Goal: Information Seeking & Learning: Understand process/instructions

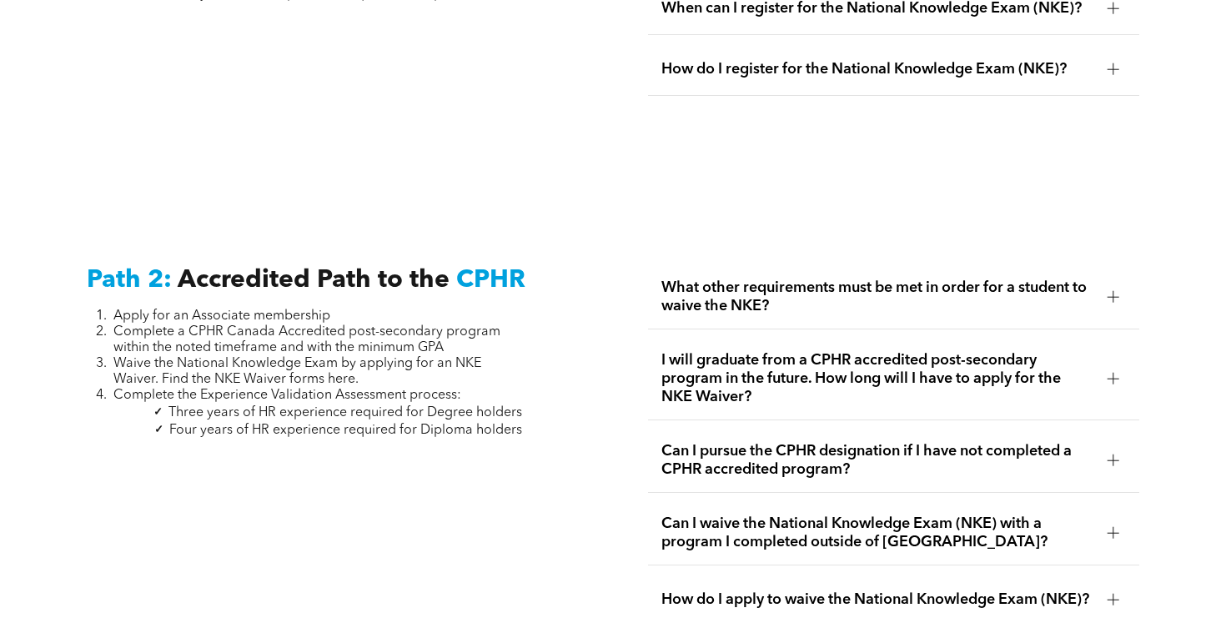
scroll to position [2467, 0]
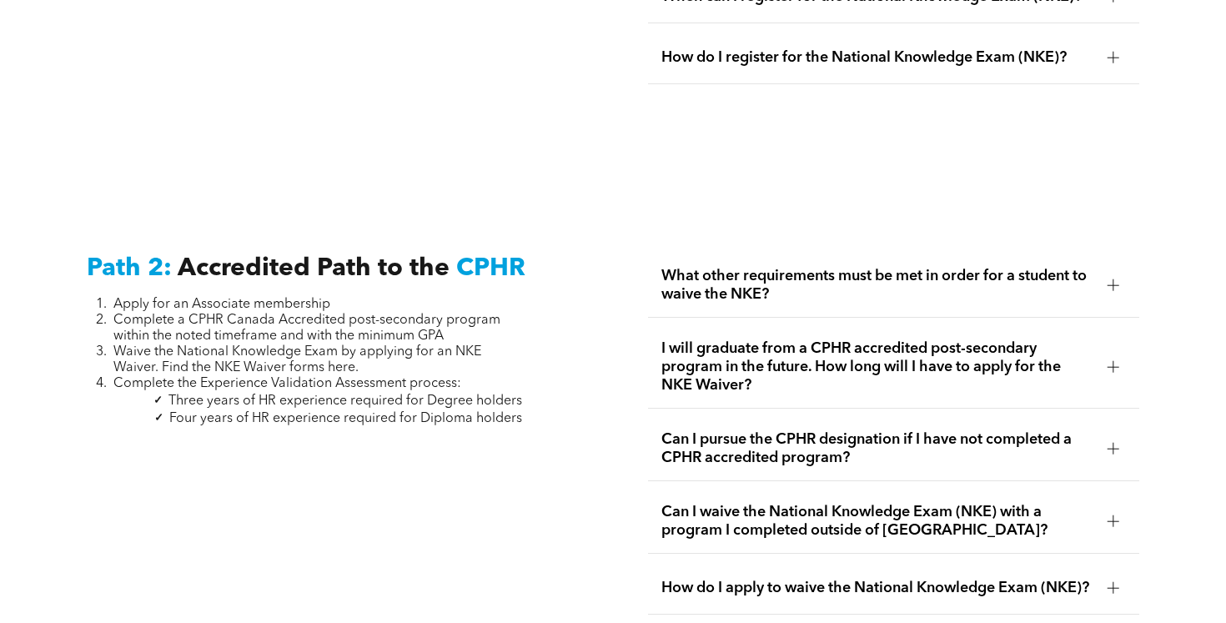
click at [968, 280] on span "What other requirements must be met in order for a student to waive the NKE?" at bounding box center [877, 285] width 433 height 37
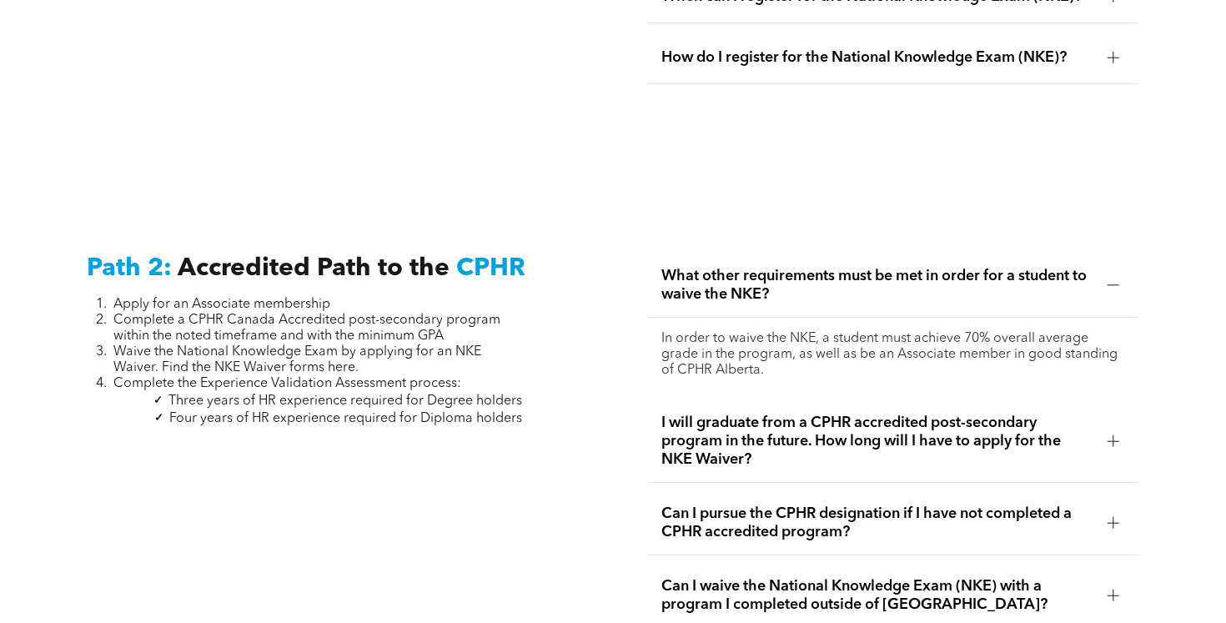
click at [764, 431] on span "I will graduate from a CPHR accredited post-secondary program in the future. Ho…" at bounding box center [877, 441] width 433 height 55
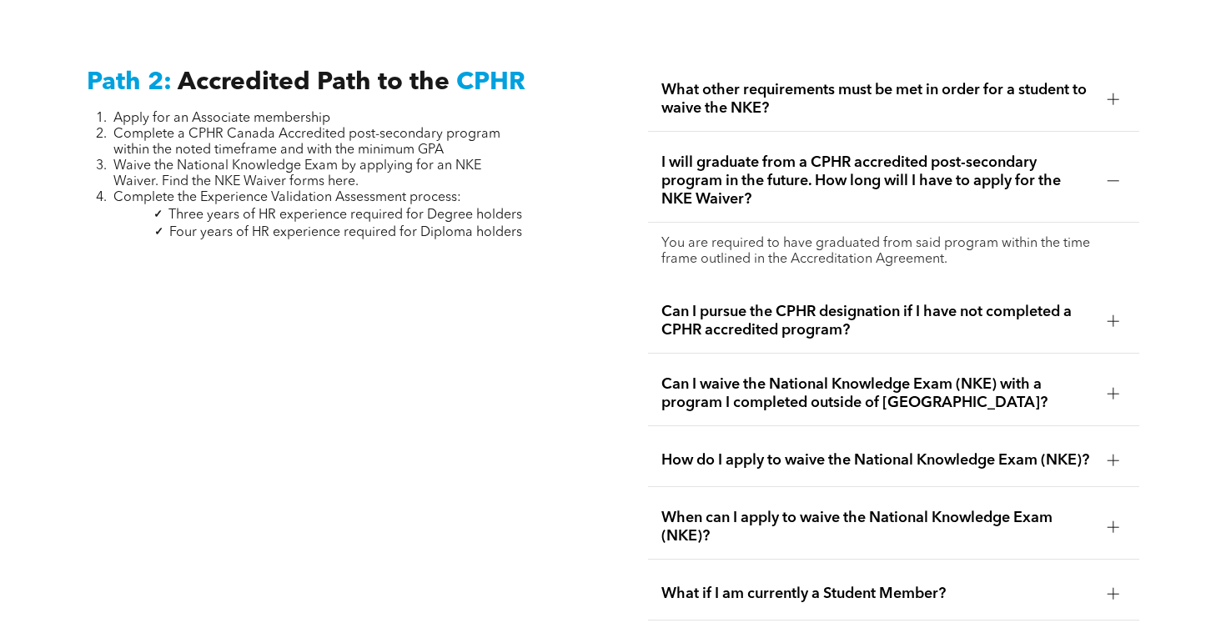
scroll to position [2659, 0]
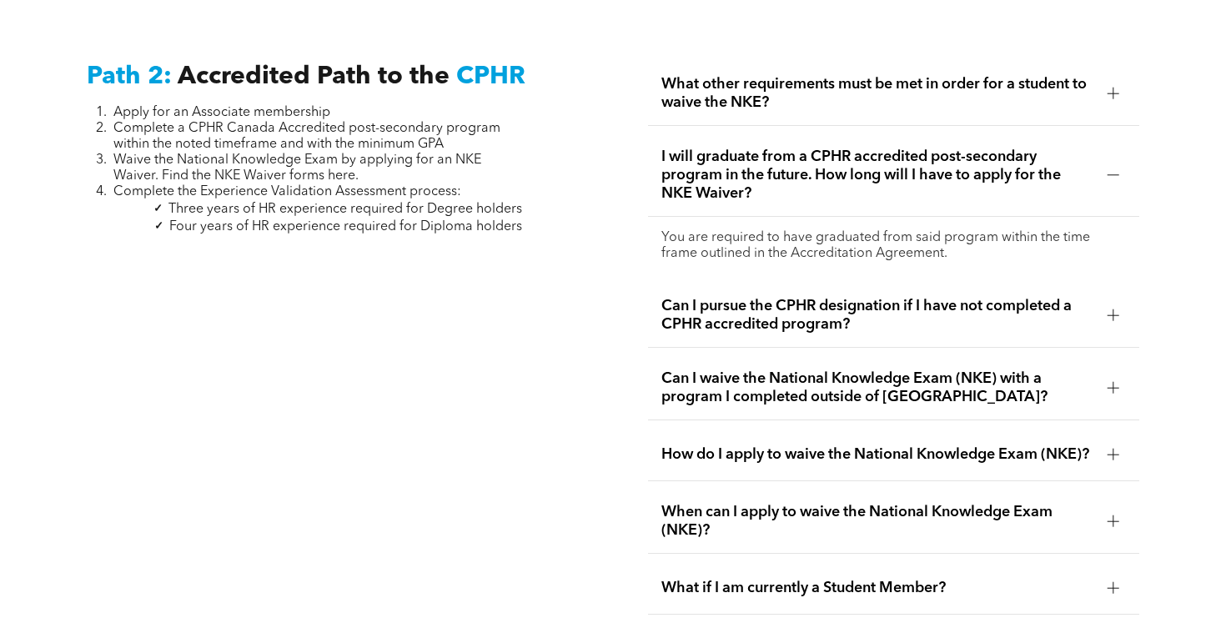
click at [737, 297] on span "Can I pursue the CPHR designation if I have not completed a CPHR accredited pro…" at bounding box center [877, 315] width 433 height 37
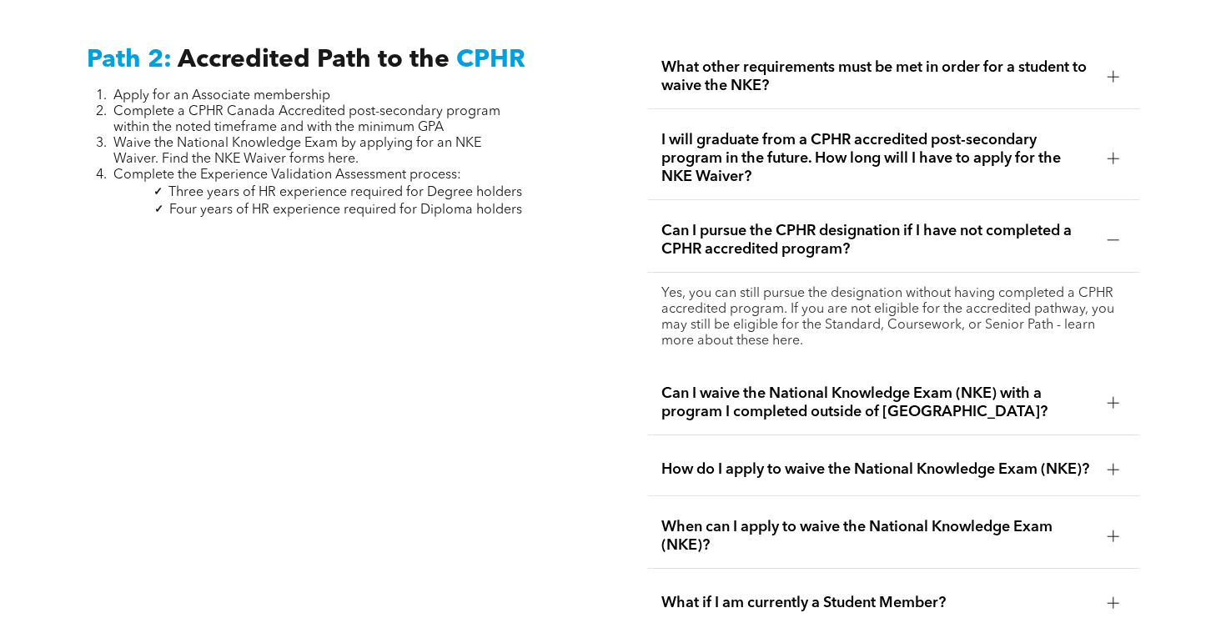
scroll to position [2679, 0]
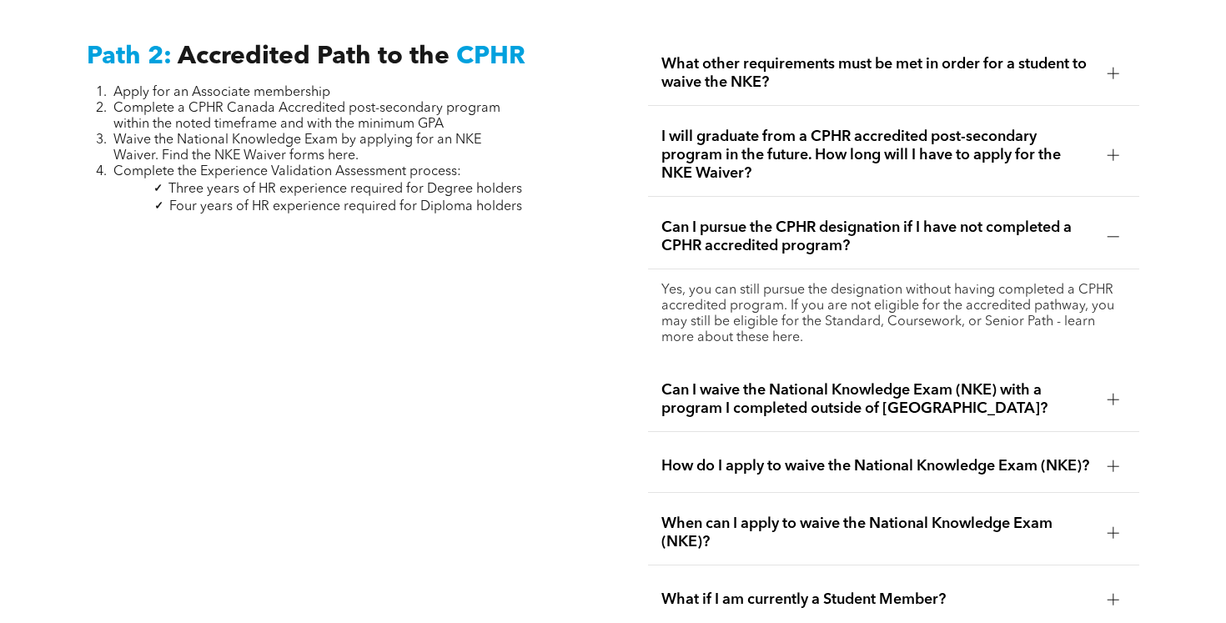
click at [783, 457] on span "How do I apply to waive the National Knowledge Exam (NKE)?" at bounding box center [877, 466] width 433 height 18
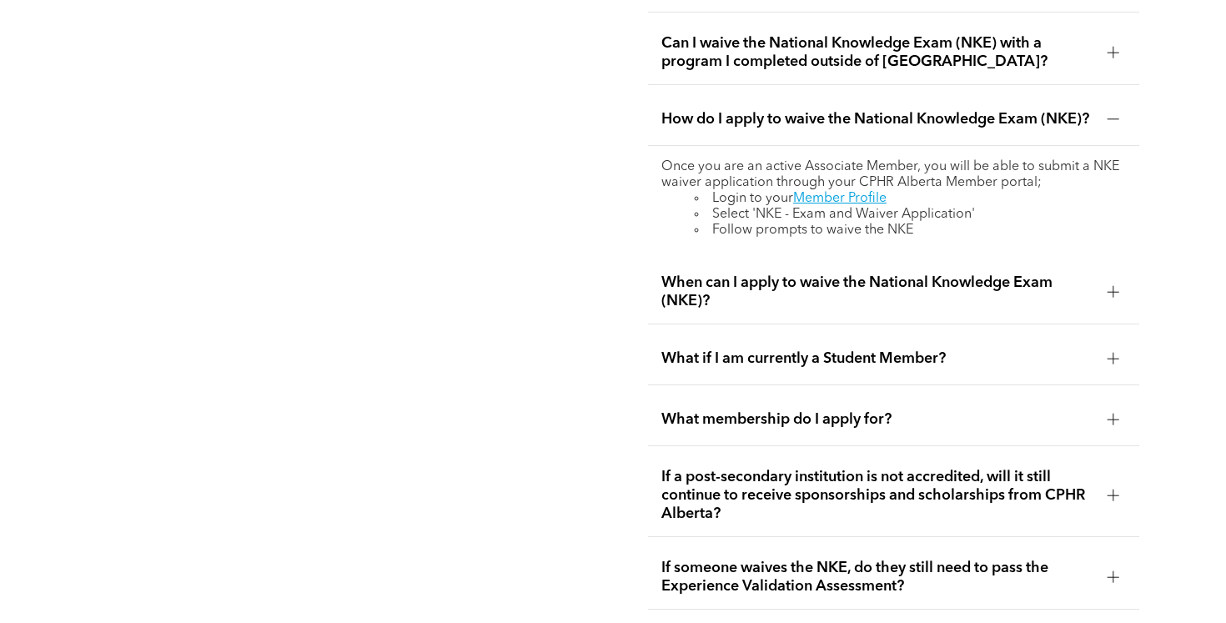
scroll to position [2938, 0]
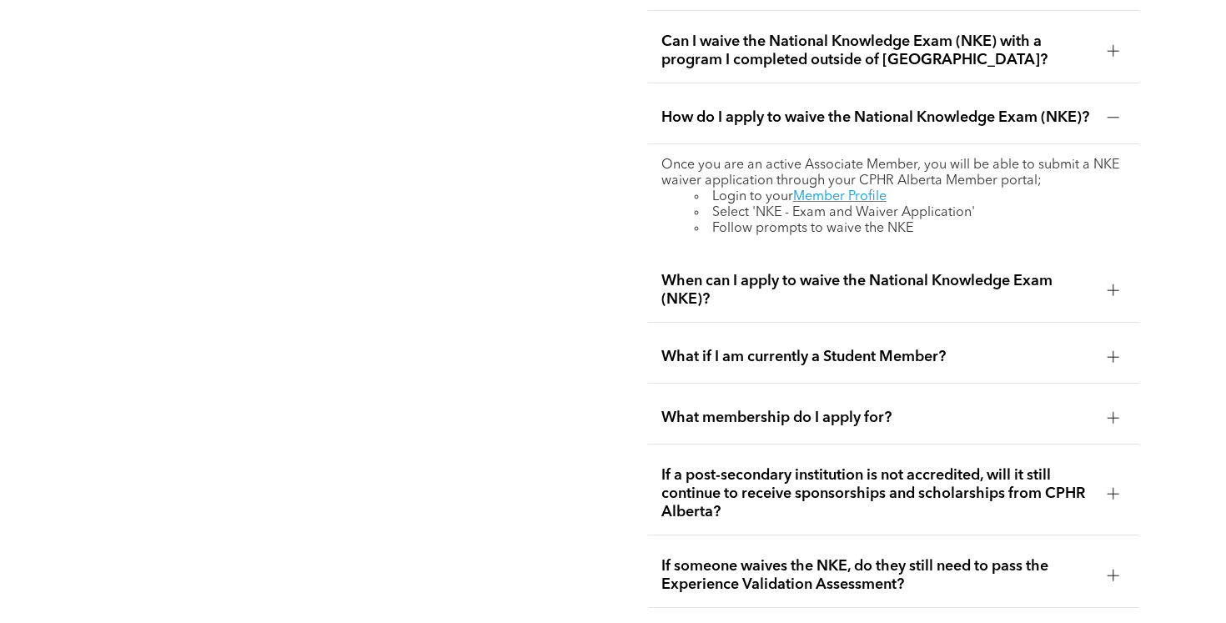
click at [753, 272] on span "When can I apply to waive the National Knowledge Exam (NKE)?" at bounding box center [877, 290] width 433 height 37
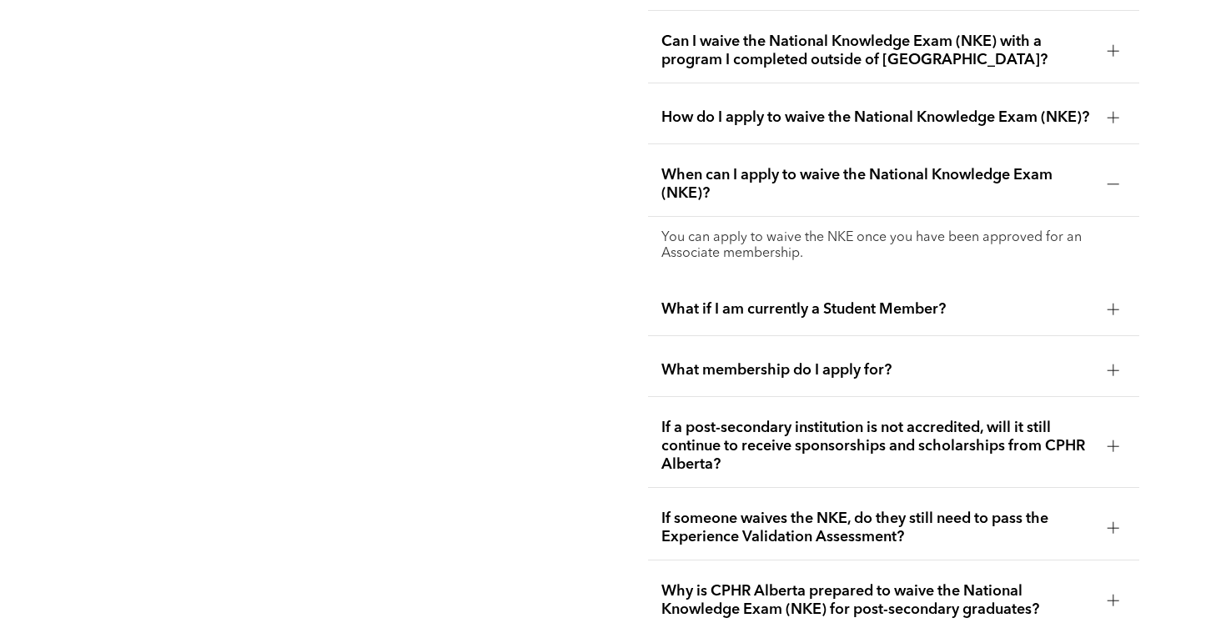
click at [757, 304] on span "What if I am currently a Student Member?" at bounding box center [877, 309] width 433 height 18
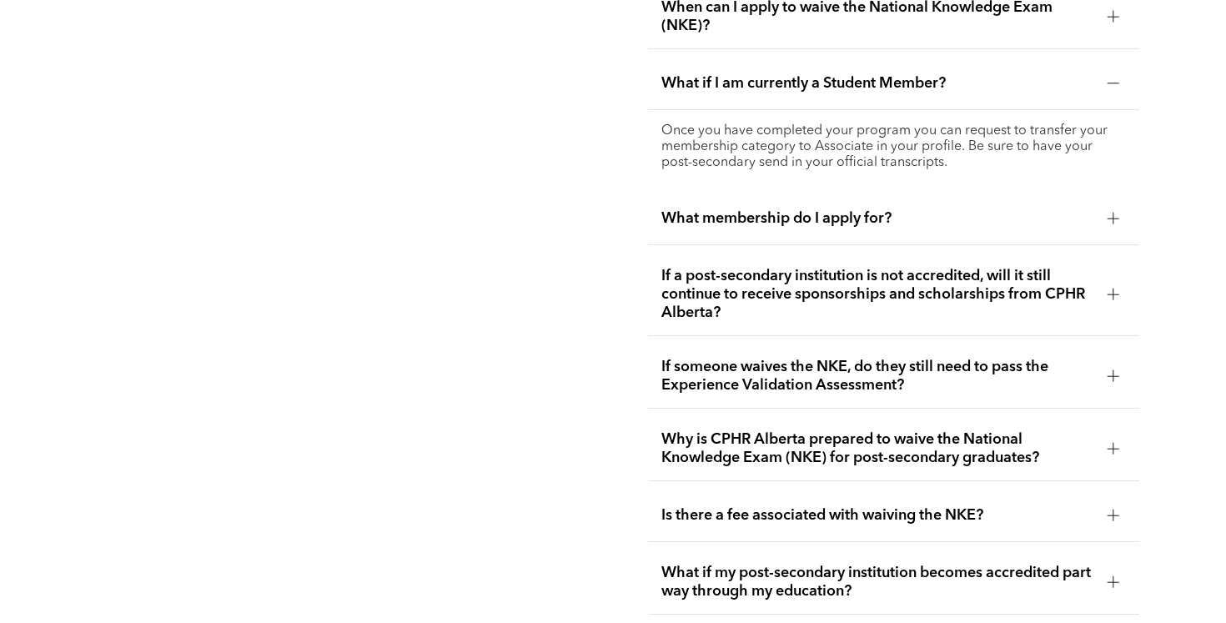
scroll to position [3107, 0]
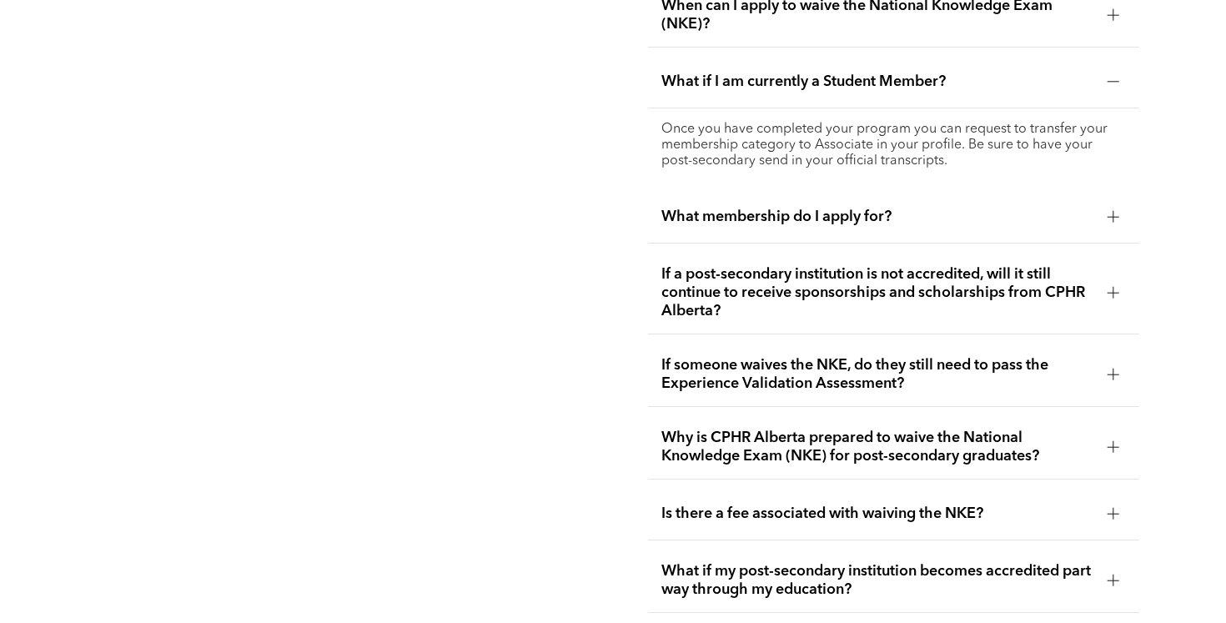
click at [719, 217] on div "What membership do I apply for?" at bounding box center [893, 217] width 491 height 53
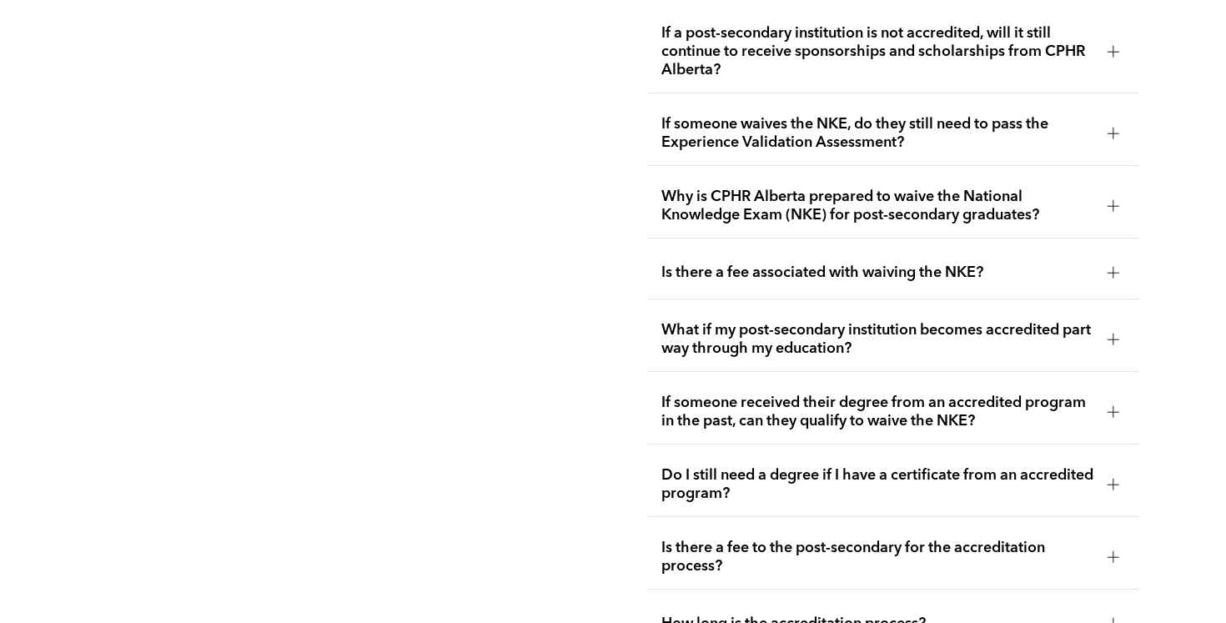
scroll to position [3326, 0]
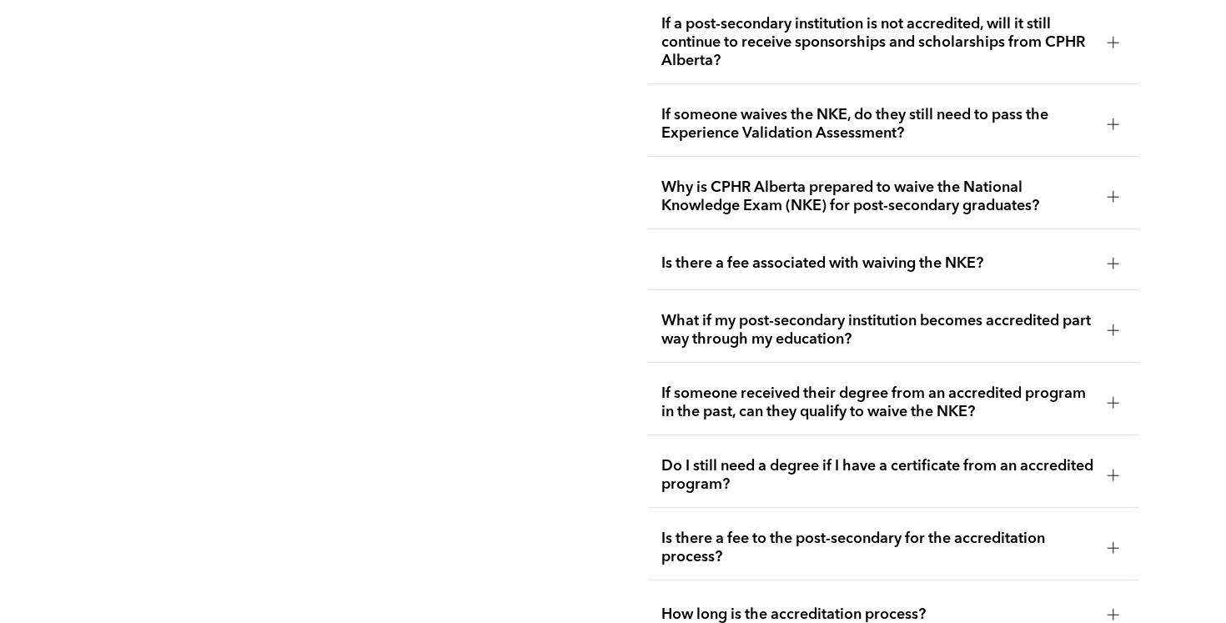
click at [718, 178] on span "Why is CPHR Alberta prepared to waive the National Knowledge Exam (NKE) for pos…" at bounding box center [877, 196] width 433 height 37
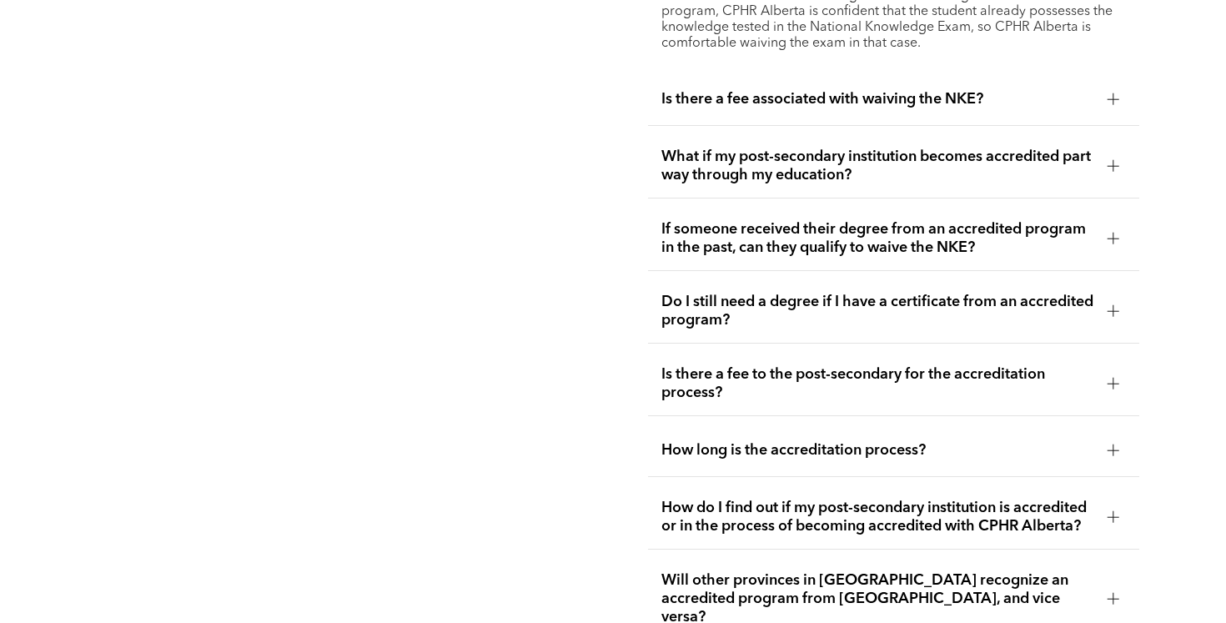
scroll to position [3631, 0]
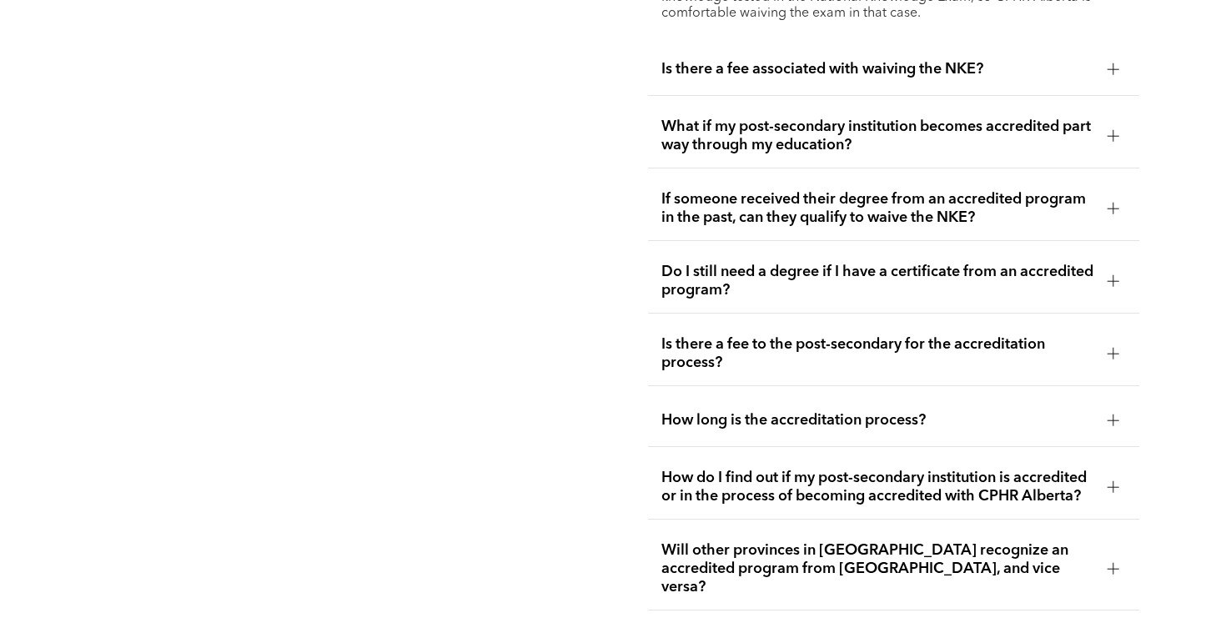
click at [728, 129] on span "What if my post-secondary institution becomes accredited part way through my ed…" at bounding box center [877, 136] width 433 height 37
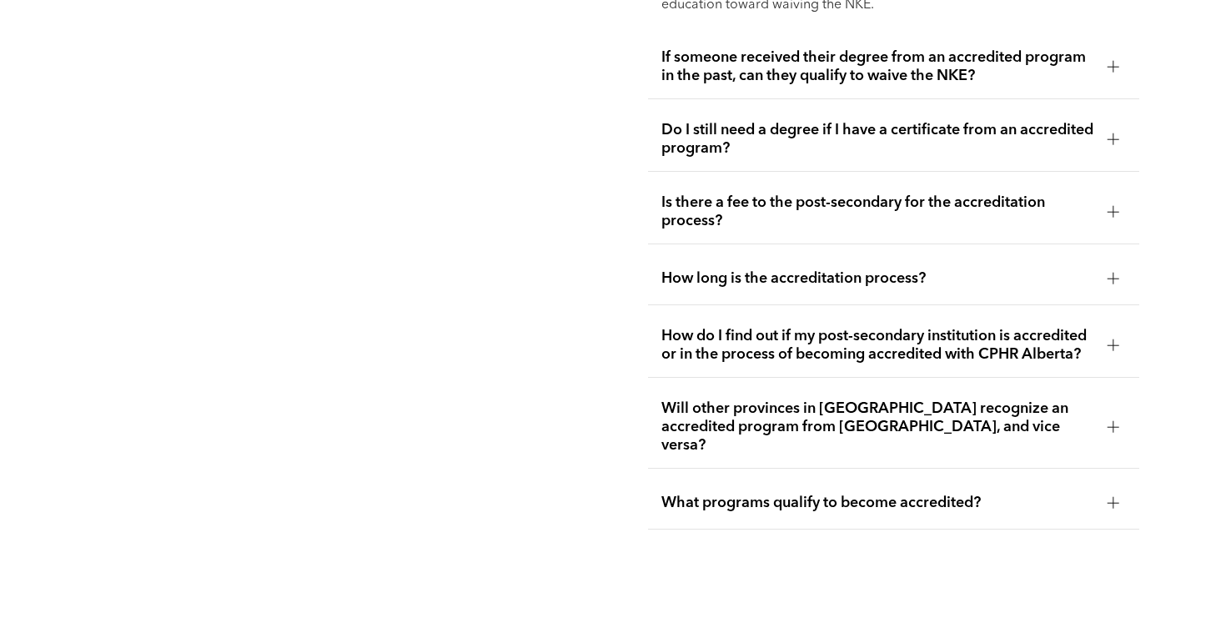
scroll to position [3698, 0]
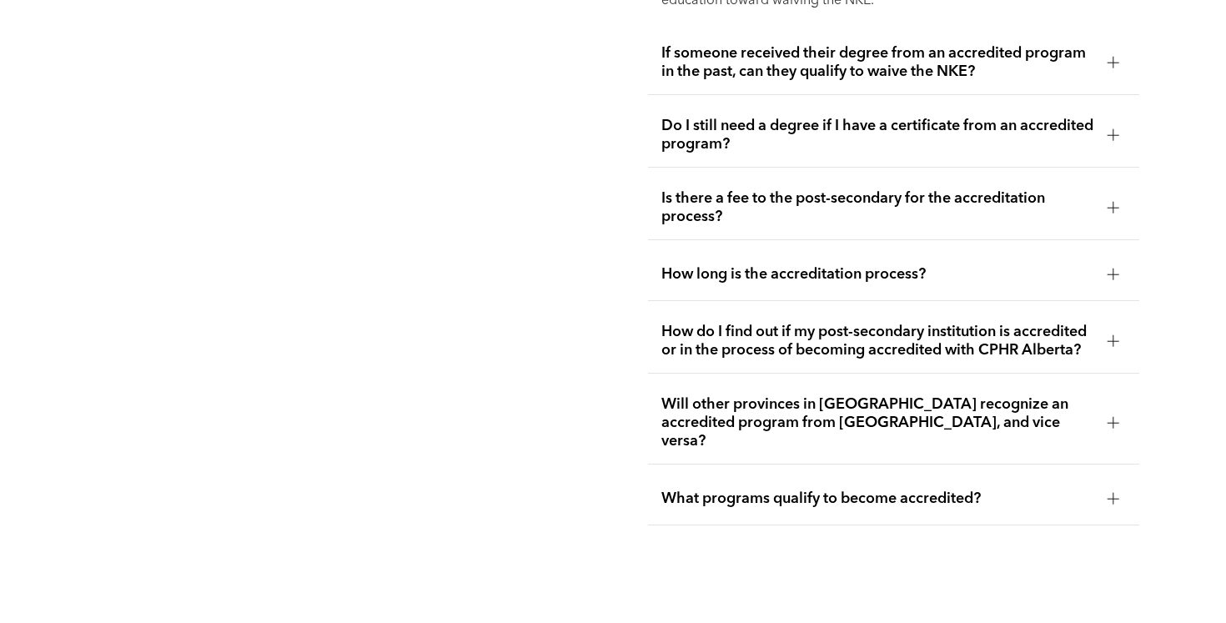
click at [759, 46] on span "If someone received their degree from an accredited program in the past, can th…" at bounding box center [877, 62] width 433 height 37
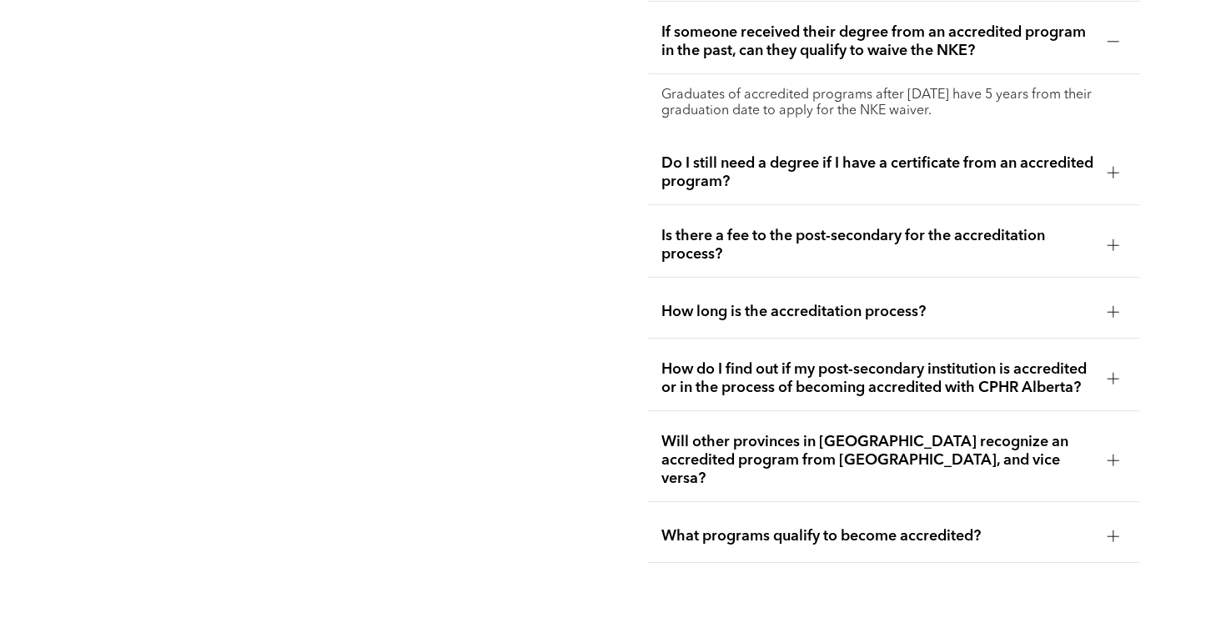
scroll to position [3641, 0]
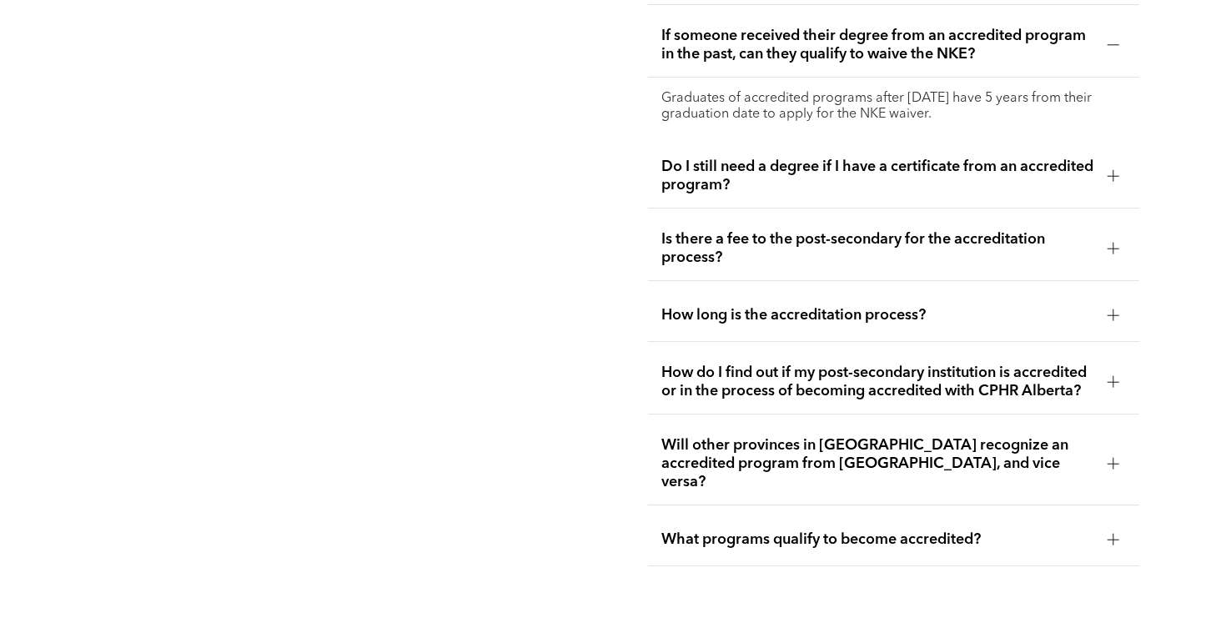
click at [749, 144] on div "Do I still need a degree if I have a certificate from an accredited program?" at bounding box center [893, 176] width 491 height 64
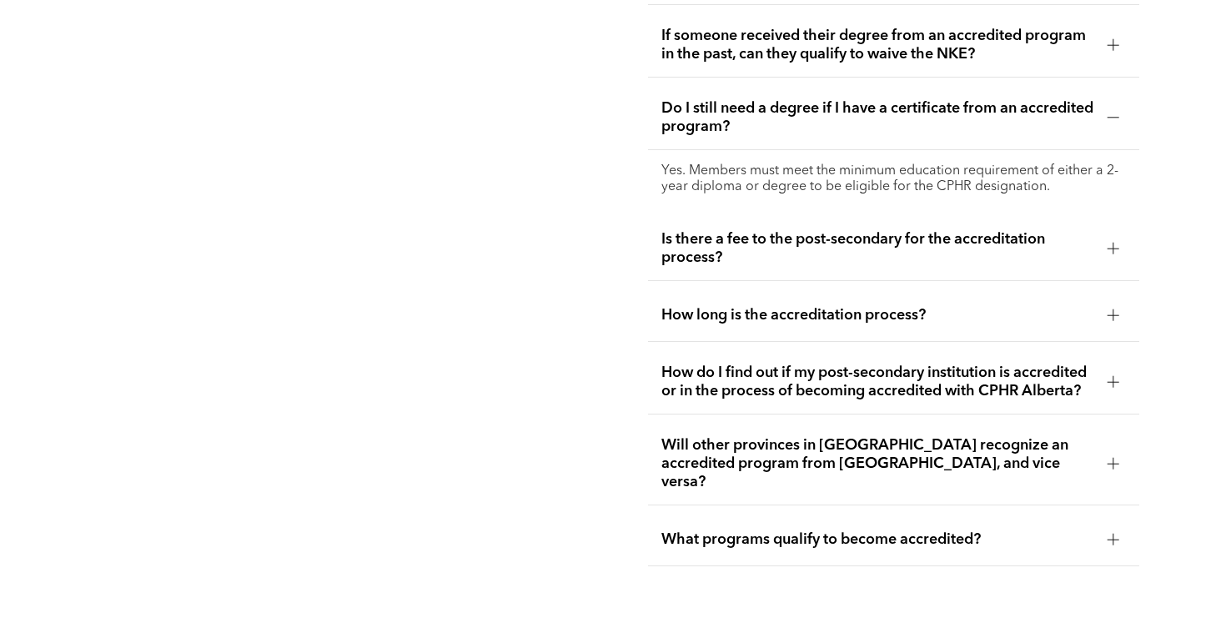
click at [762, 230] on span "Is there a fee to the post-secondary for the accreditation process?" at bounding box center [877, 248] width 433 height 37
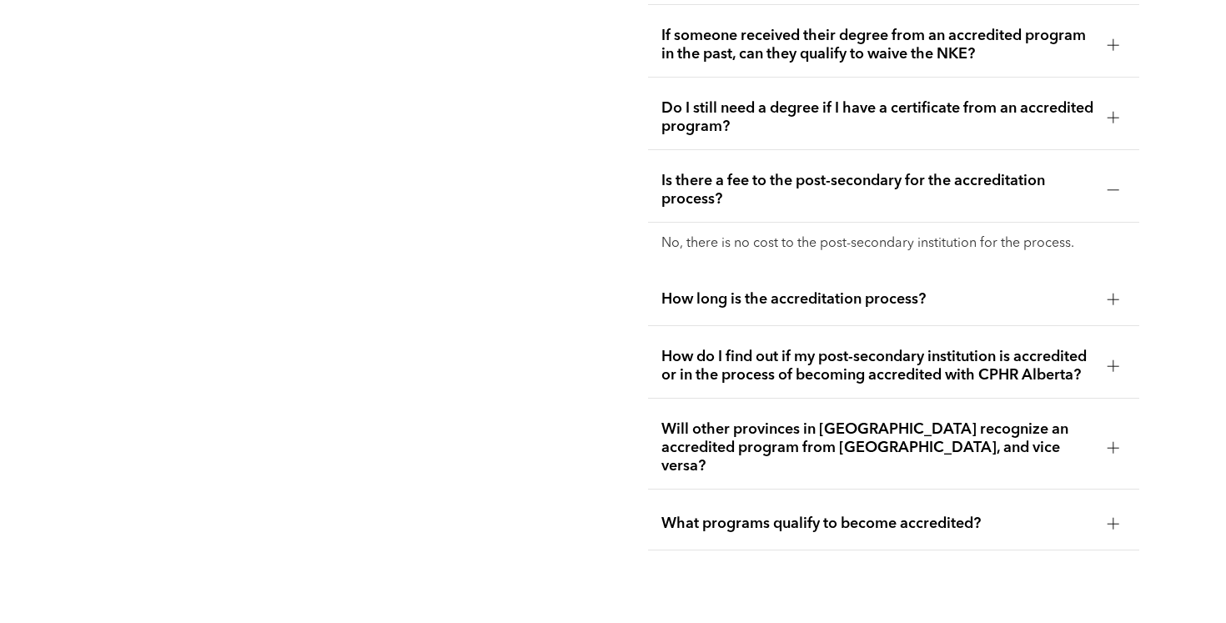
click at [726, 182] on span "Is there a fee to the post-secondary for the accreditation process?" at bounding box center [877, 190] width 433 height 37
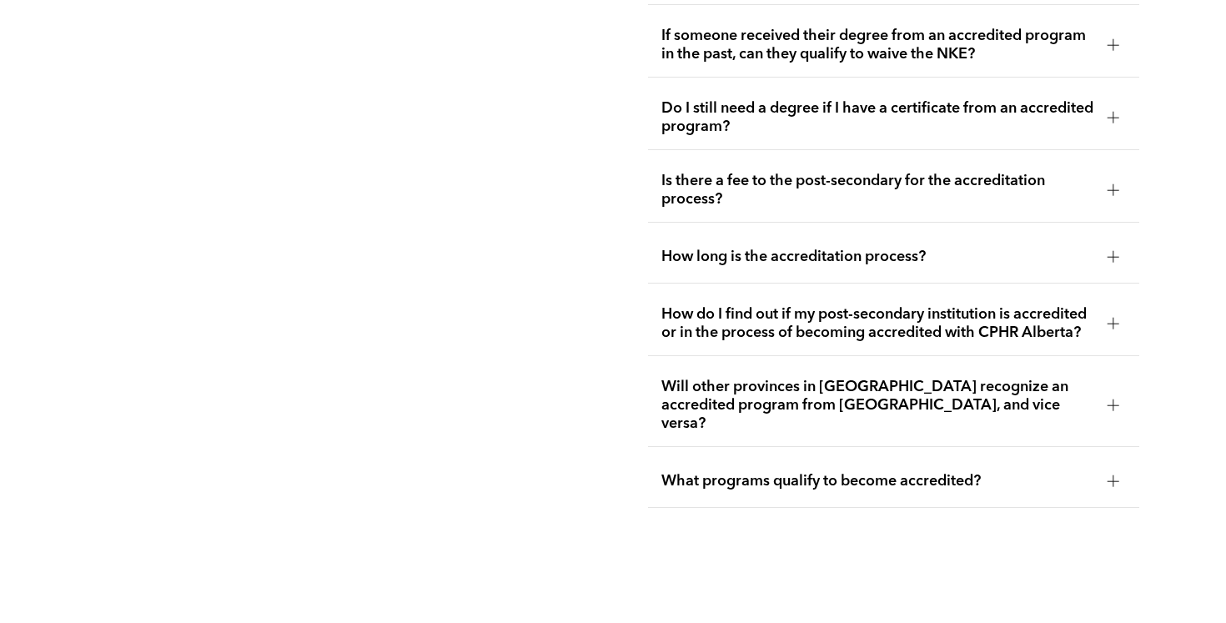
click at [745, 248] on span "How long is the accreditation process?" at bounding box center [877, 257] width 433 height 18
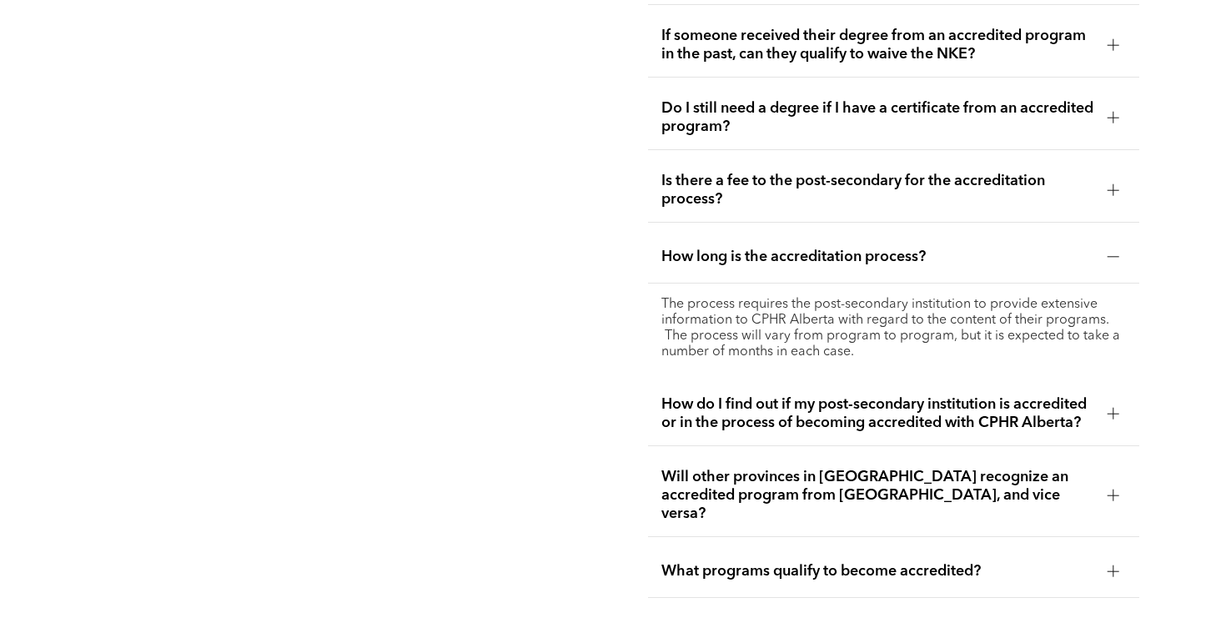
click at [745, 248] on span "How long is the accreditation process?" at bounding box center [877, 257] width 433 height 18
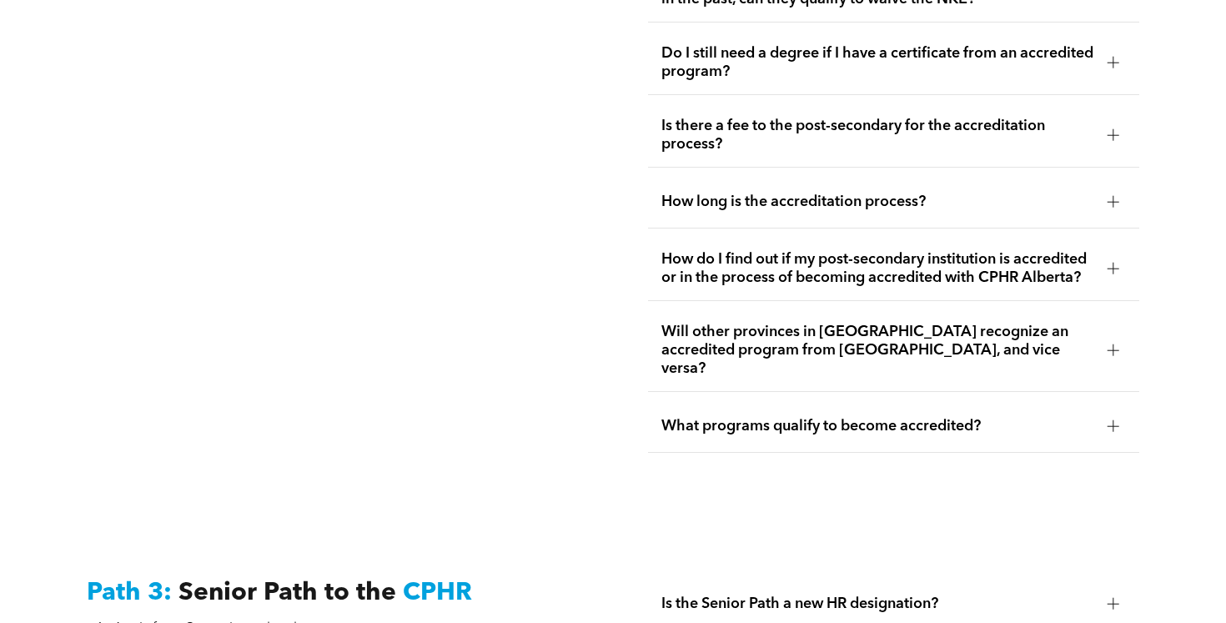
scroll to position [3706, 0]
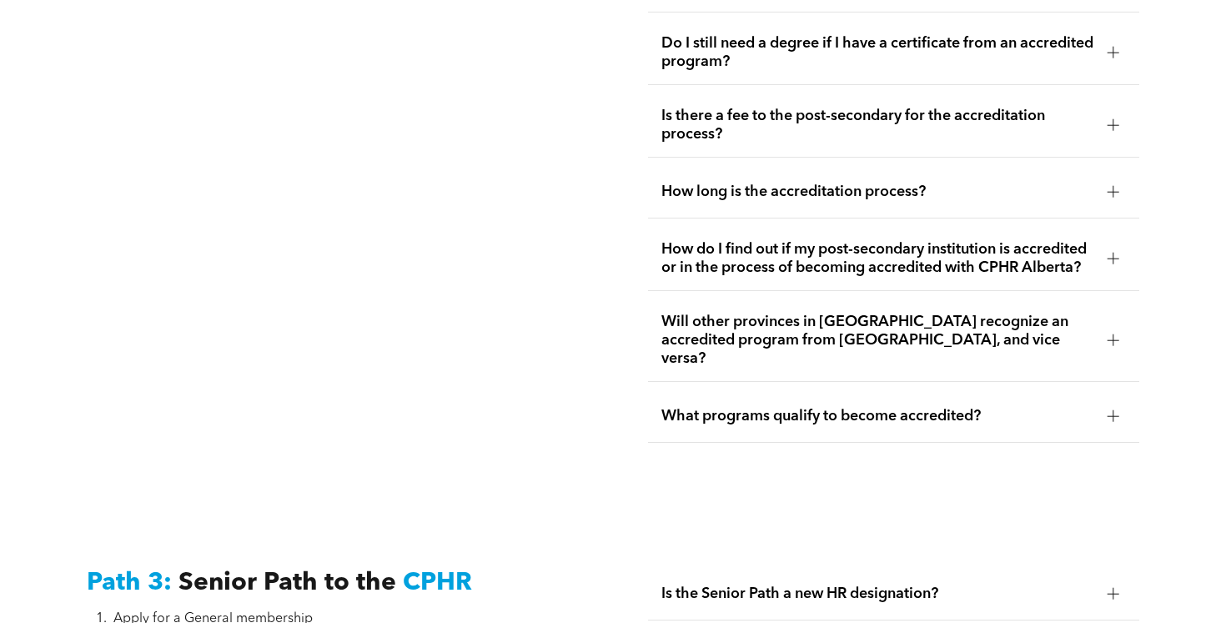
click at [757, 336] on span "Will other provinces in Canada recognize an accredited program from Alberta, an…" at bounding box center [877, 340] width 433 height 55
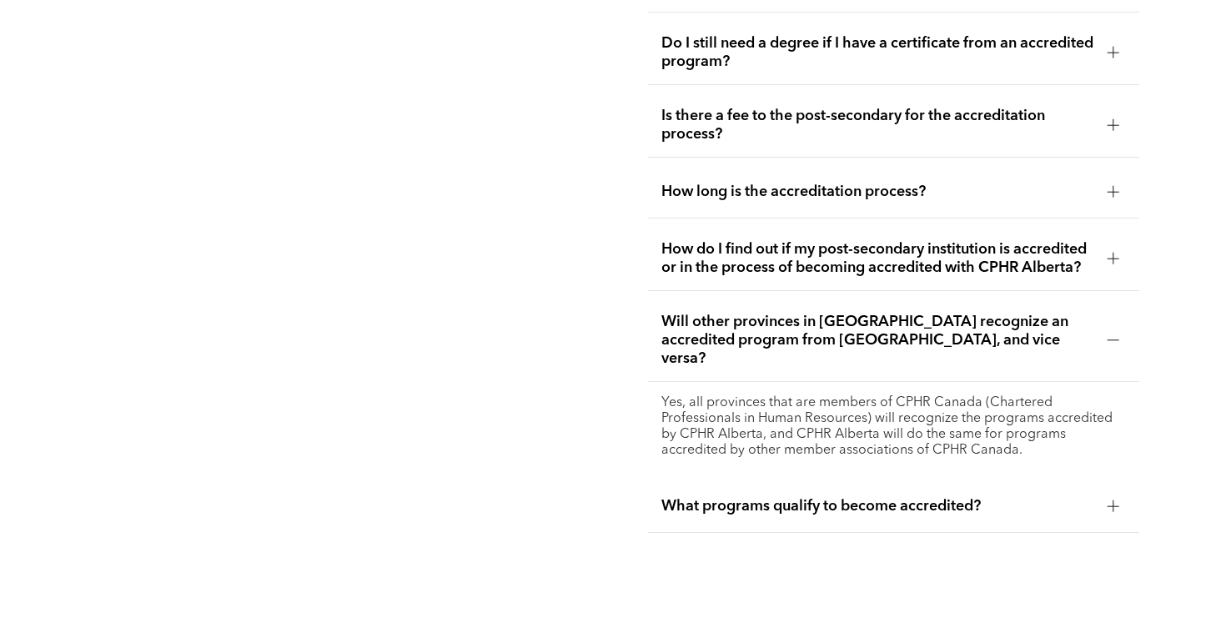
click at [757, 336] on span "Will other provinces in Canada recognize an accredited program from Alberta, an…" at bounding box center [877, 340] width 433 height 55
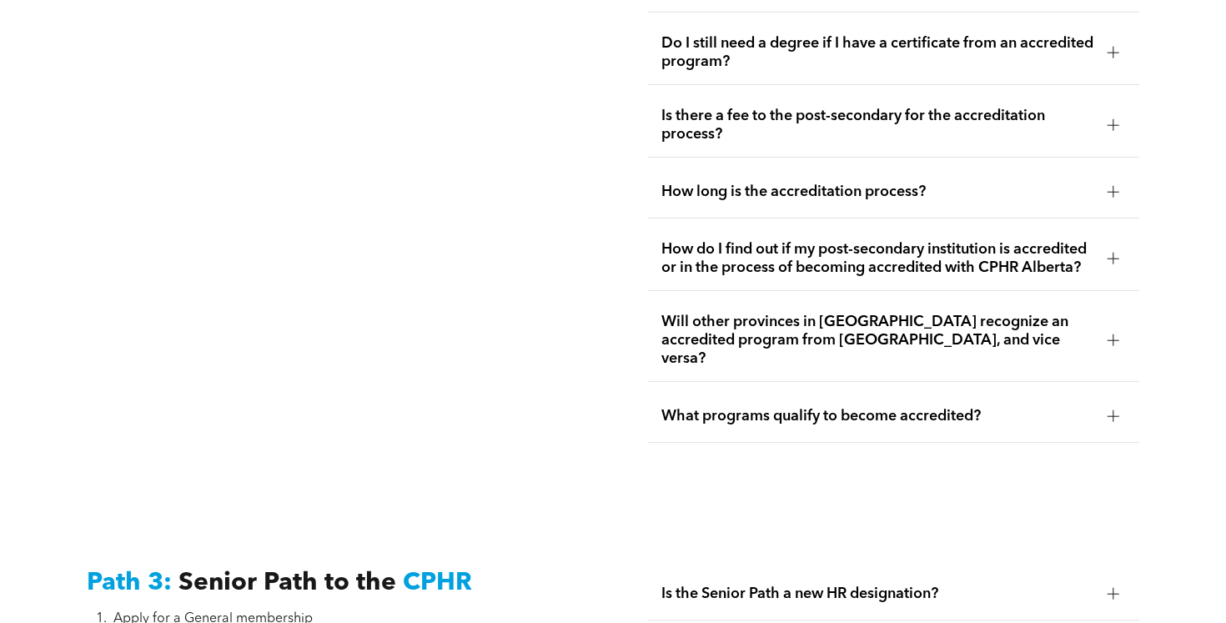
click at [773, 407] on span "What programs qualify to become accredited?" at bounding box center [877, 416] width 433 height 18
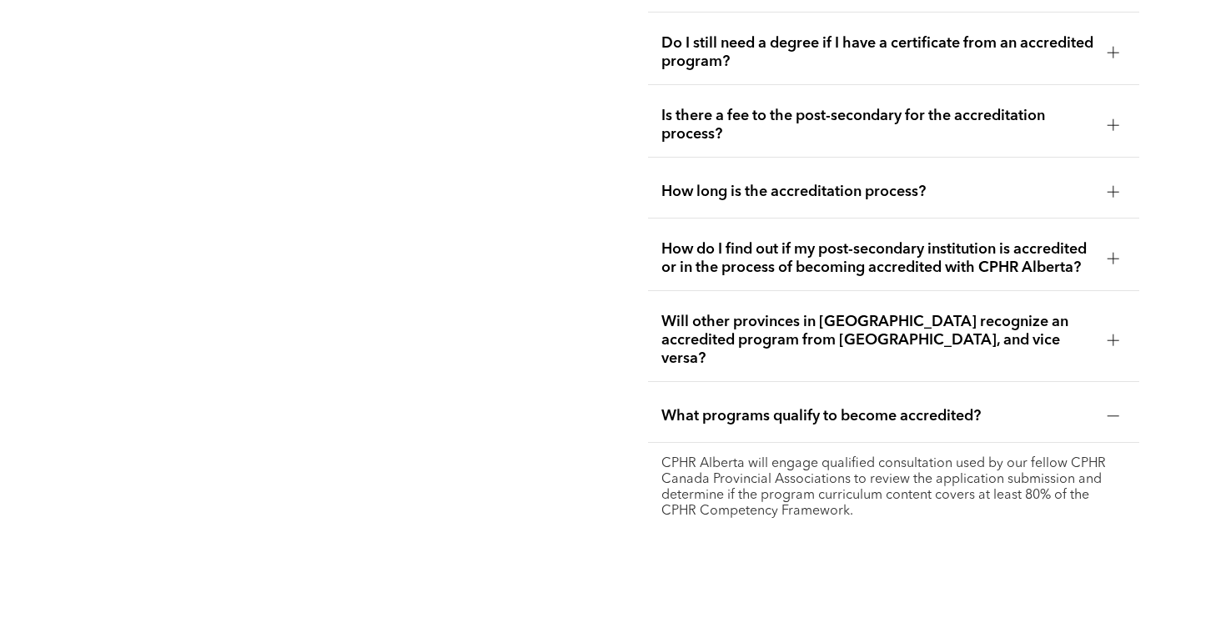
click at [773, 407] on span "What programs qualify to become accredited?" at bounding box center [877, 416] width 433 height 18
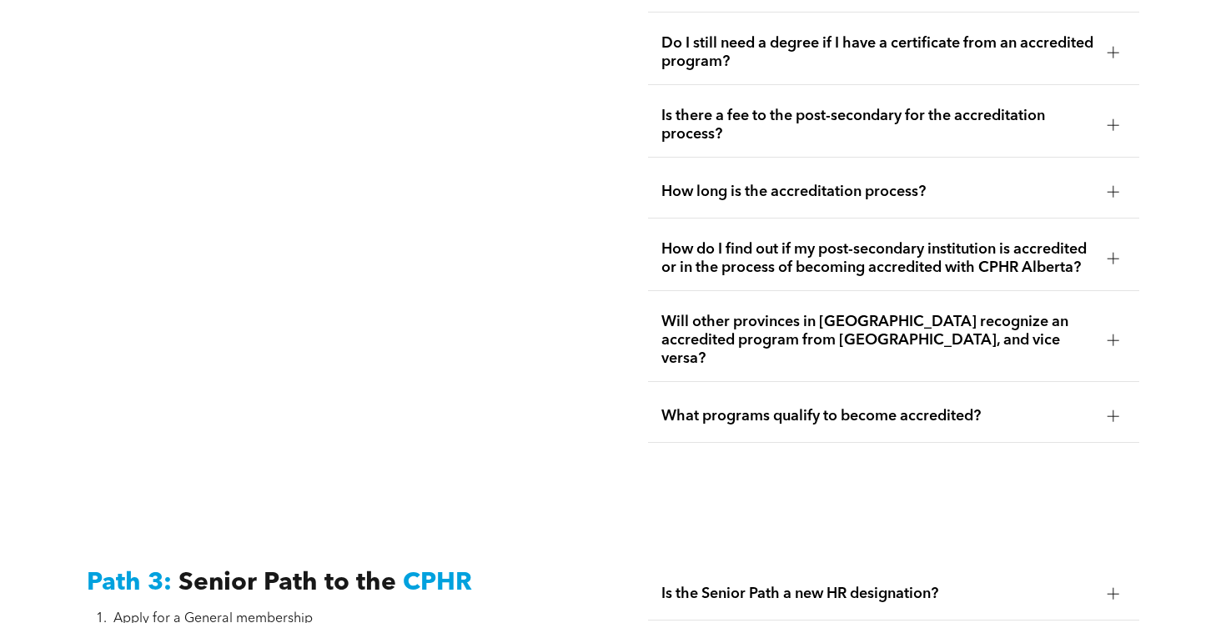
click at [772, 339] on span "Will other provinces in Canada recognize an accredited program from Alberta, an…" at bounding box center [877, 340] width 433 height 55
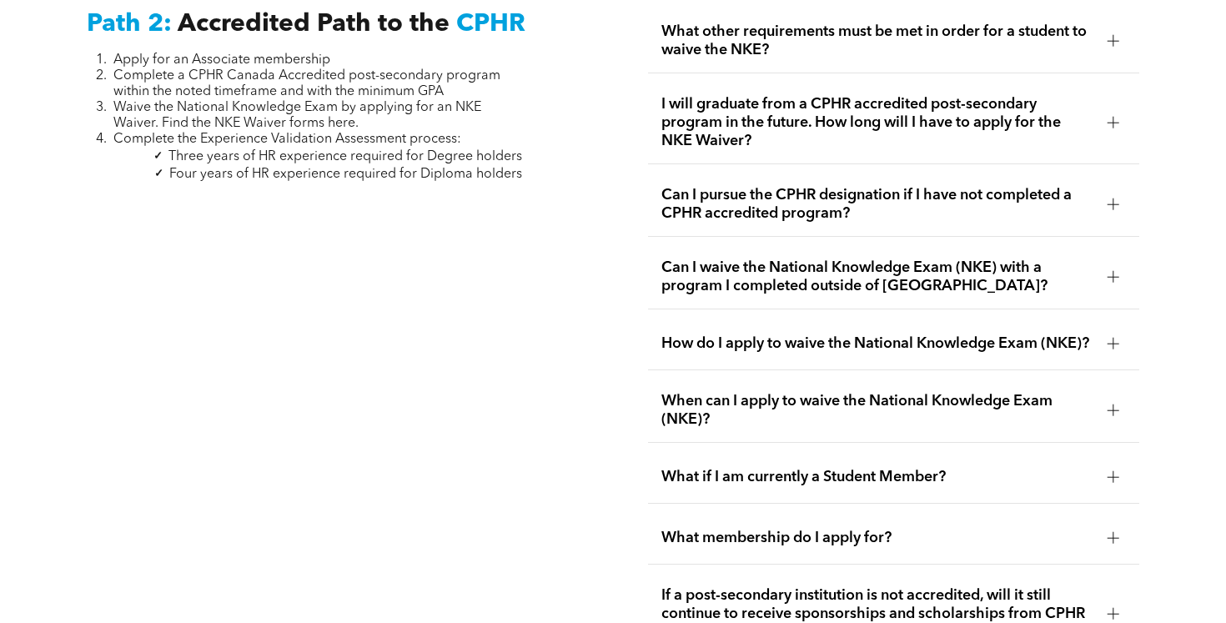
scroll to position [2710, 0]
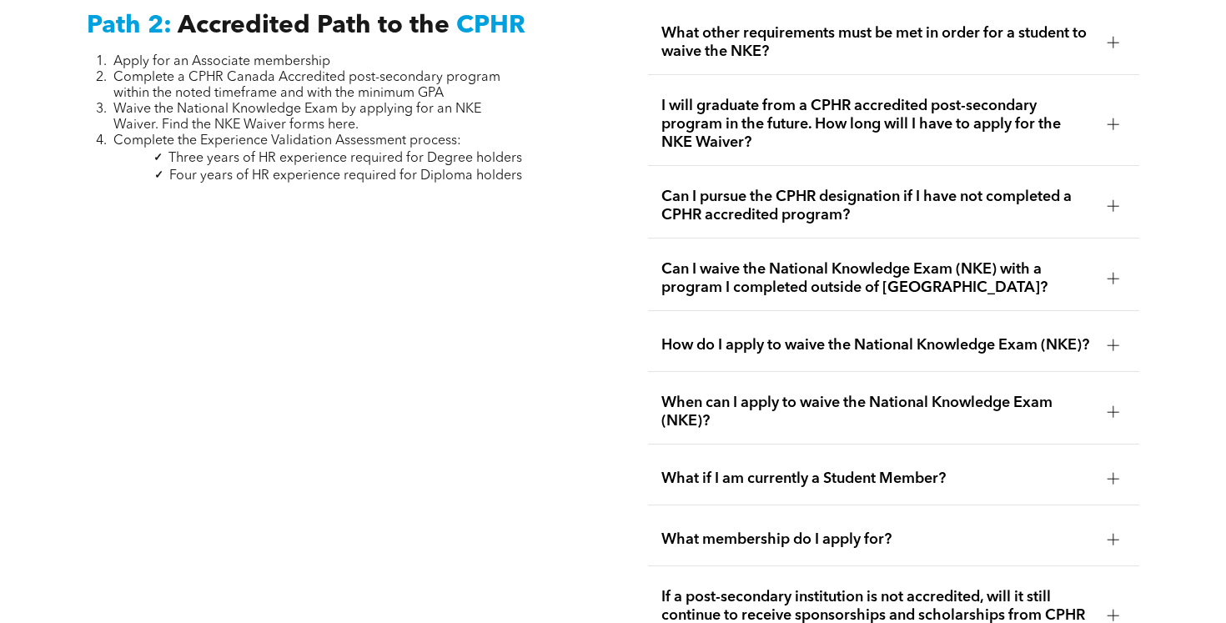
click at [833, 188] on span "Can I pursue the CPHR designation if I have not completed a CPHR accredited pro…" at bounding box center [877, 206] width 433 height 37
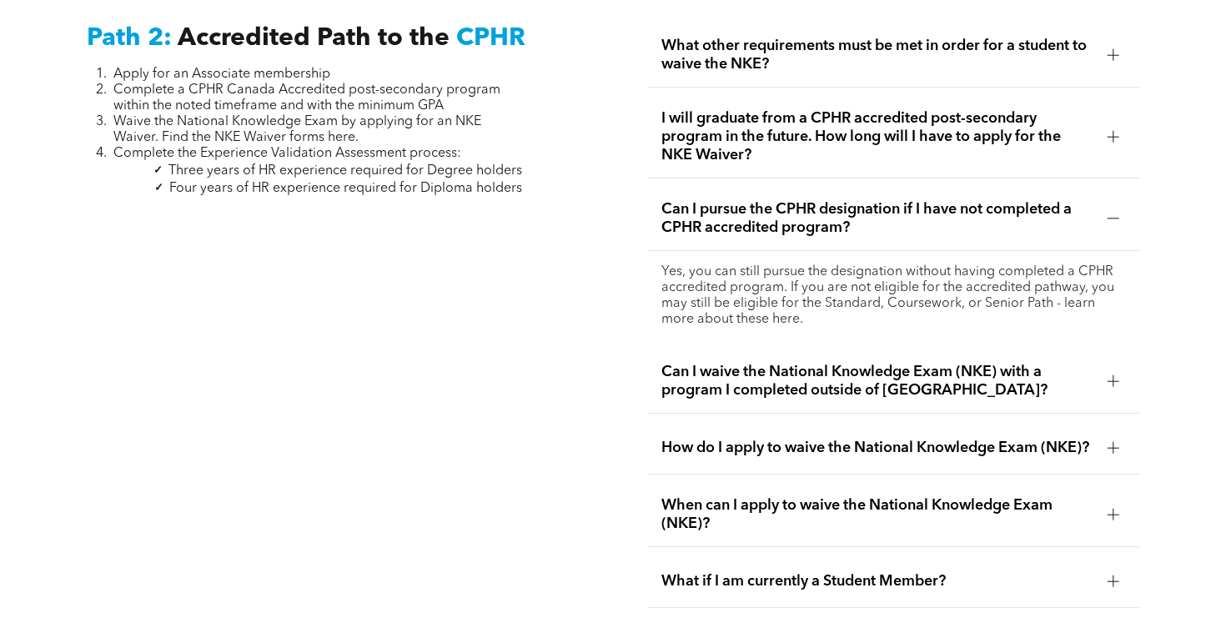
scroll to position [2697, 0]
click at [841, 115] on span "I will graduate from a CPHR accredited post-secondary program in the future. Ho…" at bounding box center [877, 137] width 433 height 55
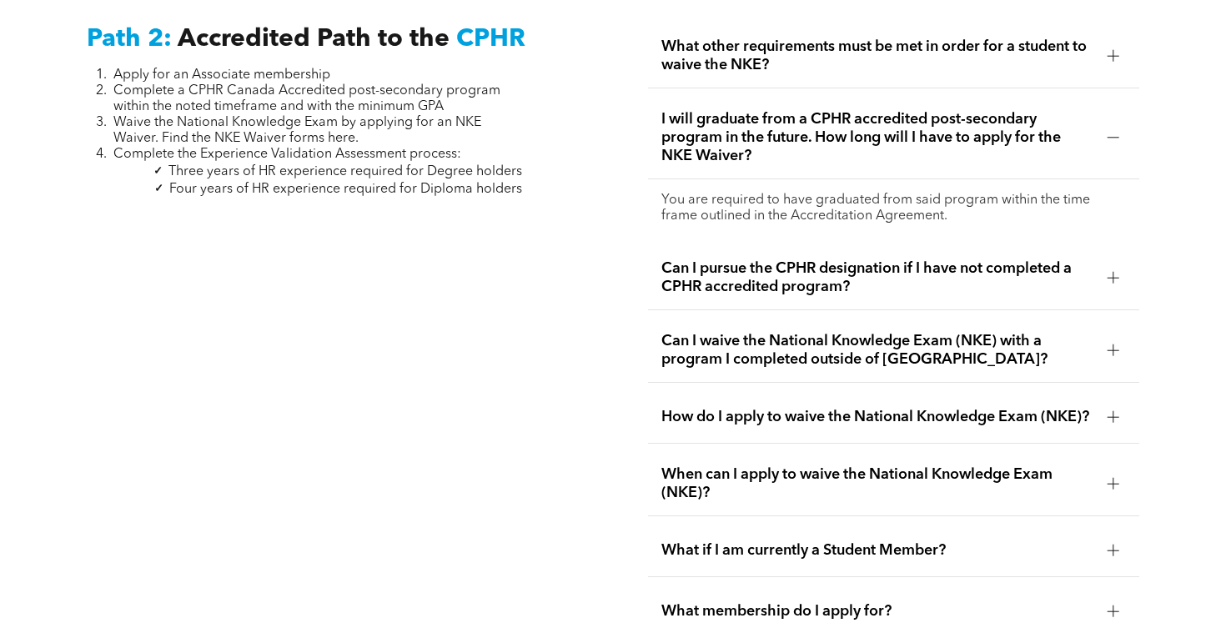
click at [845, 199] on p "You are required to have graduated from said program within the time frame outl…" at bounding box center [893, 209] width 465 height 32
drag, startPoint x: 913, startPoint y: 194, endPoint x: 751, endPoint y: 198, distance: 161.9
click at [751, 199] on p "You are required to have graduated from said program within the time frame outl…" at bounding box center [893, 209] width 465 height 32
copy p "Accreditation Agreement."
click at [772, 262] on span "Can I pursue the CPHR designation if I have not completed a CPHR accredited pro…" at bounding box center [877, 277] width 433 height 37
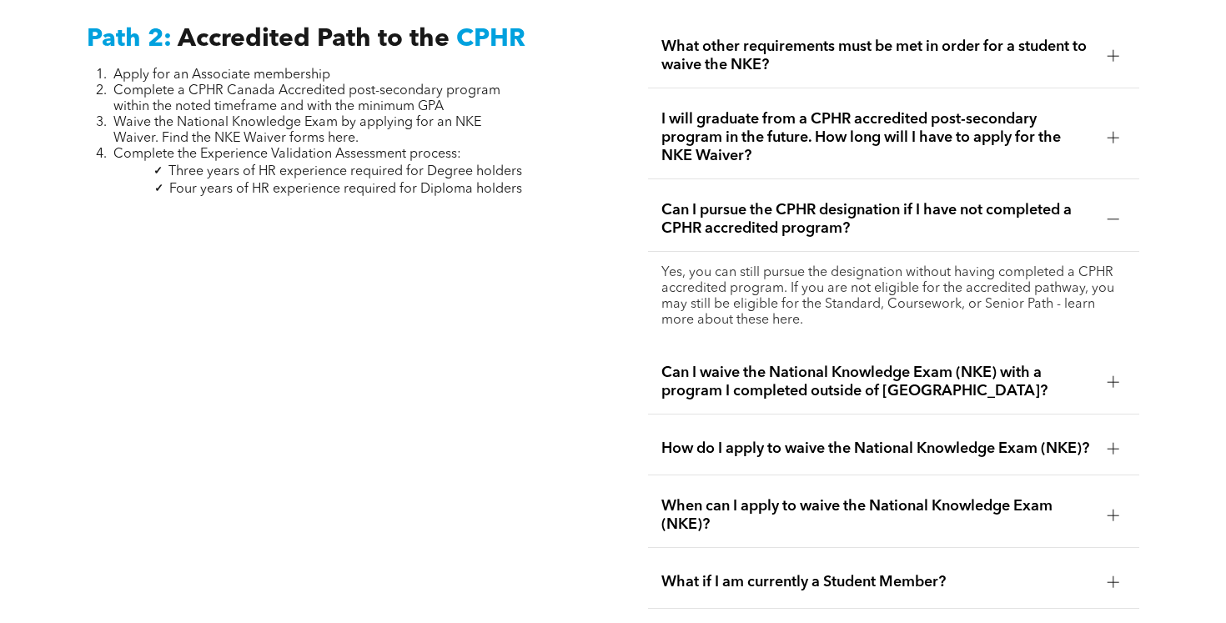
click at [767, 366] on span "Can I waive the National Knowledge Exam (NKE) with a program I completed outsid…" at bounding box center [877, 382] width 433 height 37
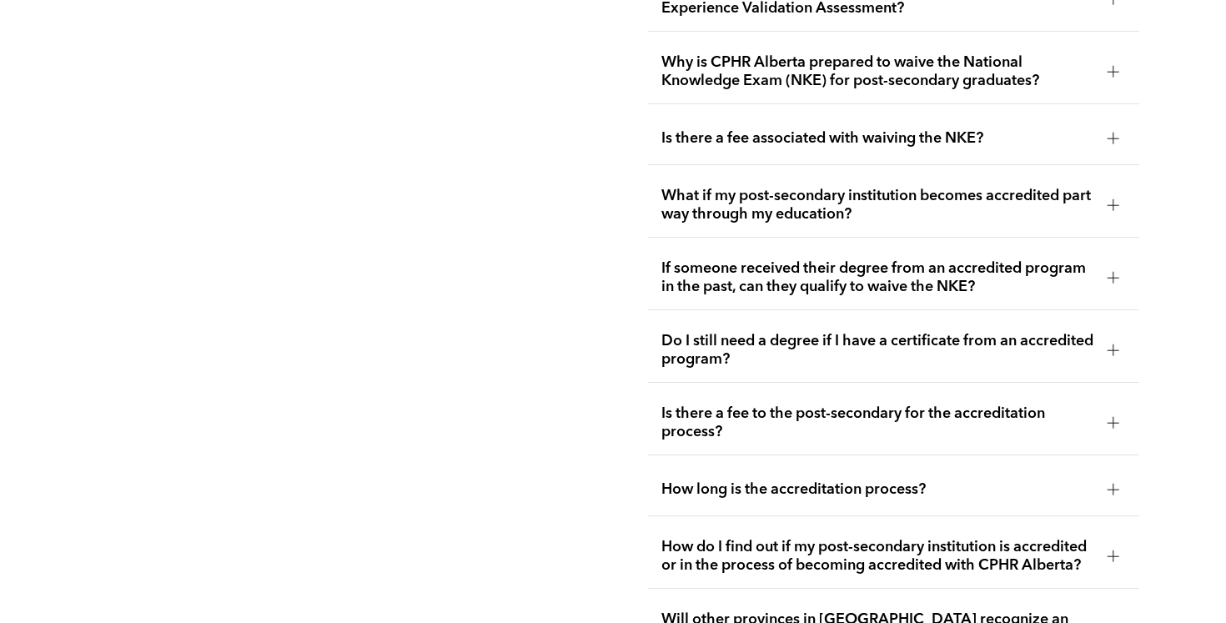
scroll to position [3486, 0]
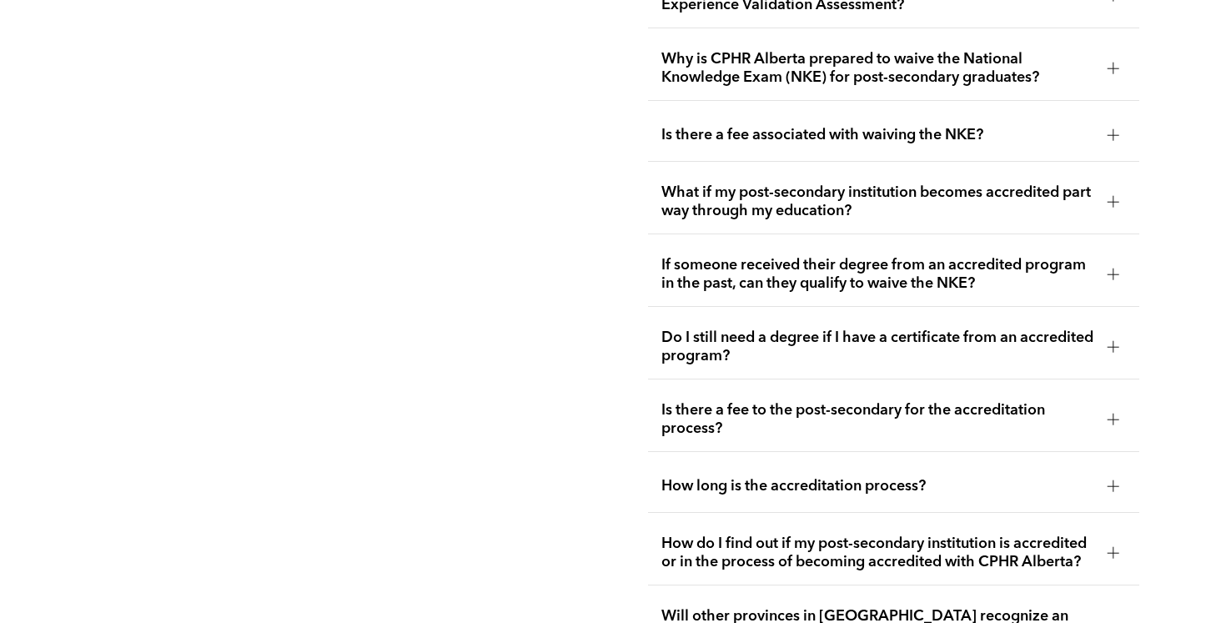
click at [747, 477] on span "How long is the accreditation process?" at bounding box center [877, 486] width 433 height 18
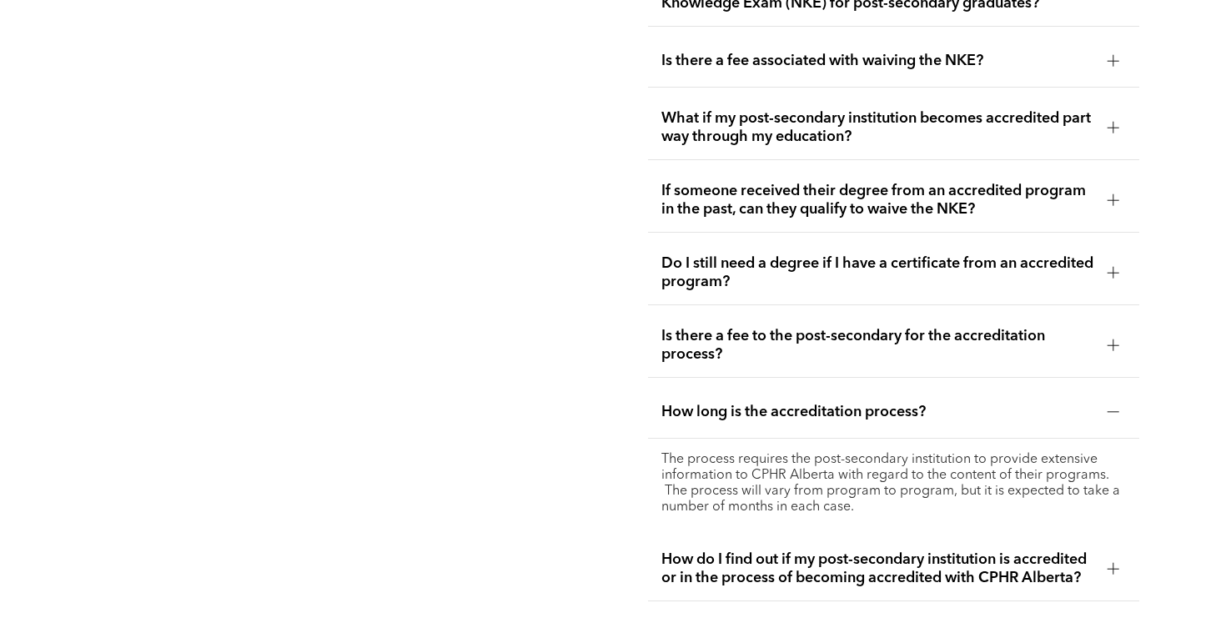
click at [775, 200] on span "If someone received their degree from an accredited program in the past, can th…" at bounding box center [877, 200] width 433 height 37
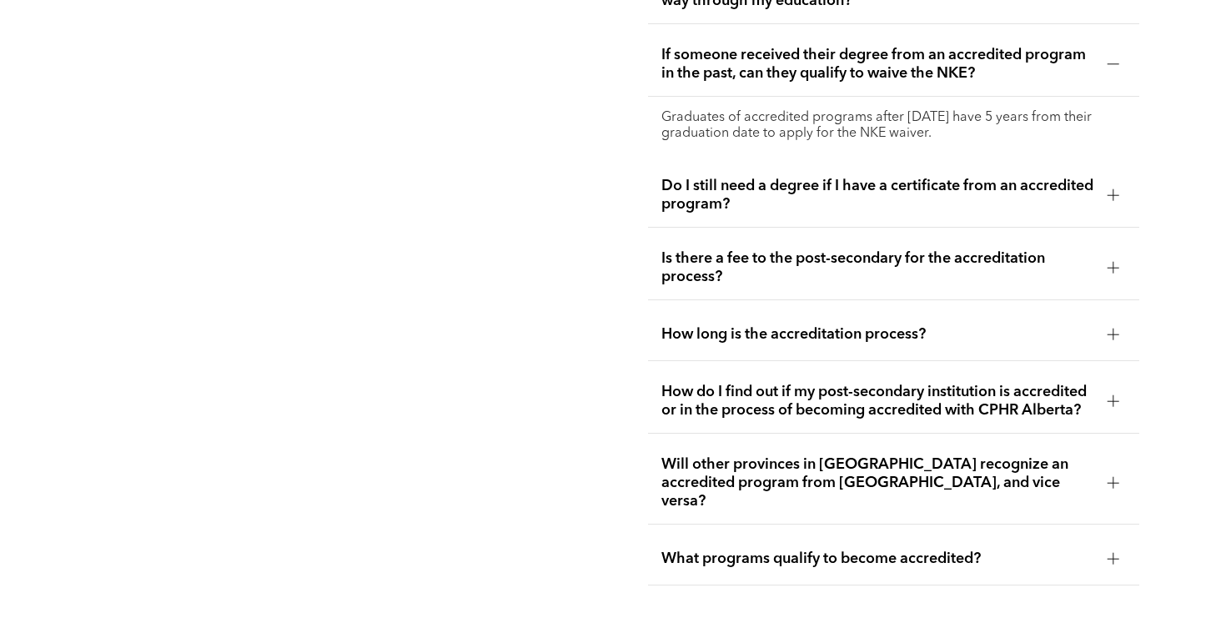
scroll to position [3627, 0]
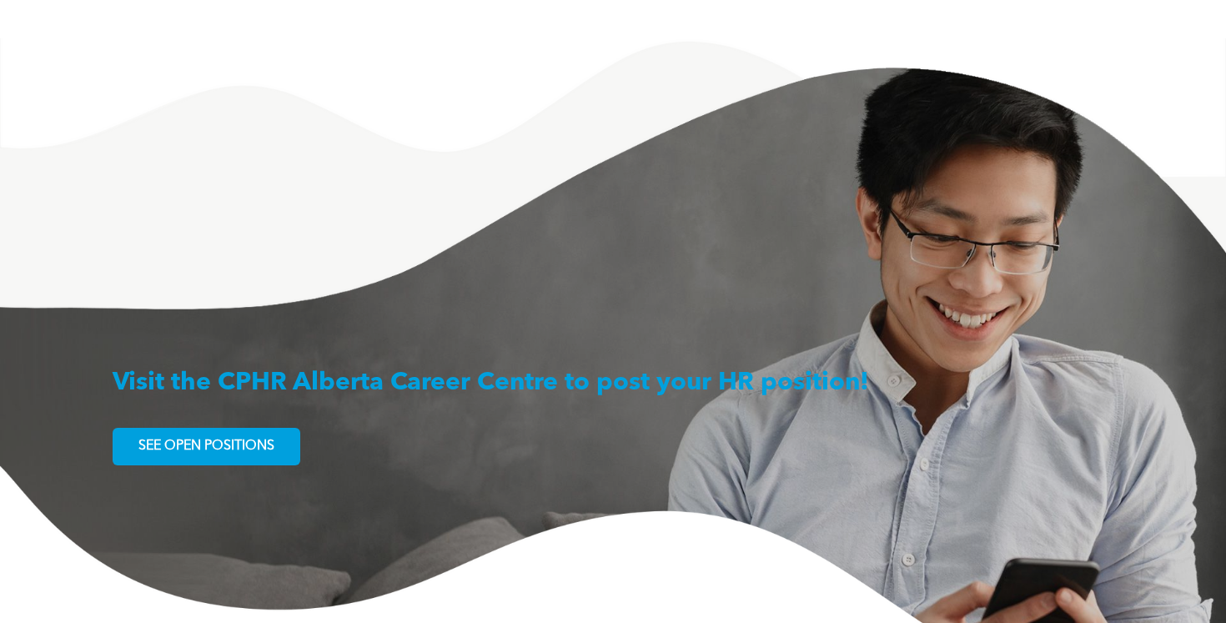
scroll to position [2669, 0]
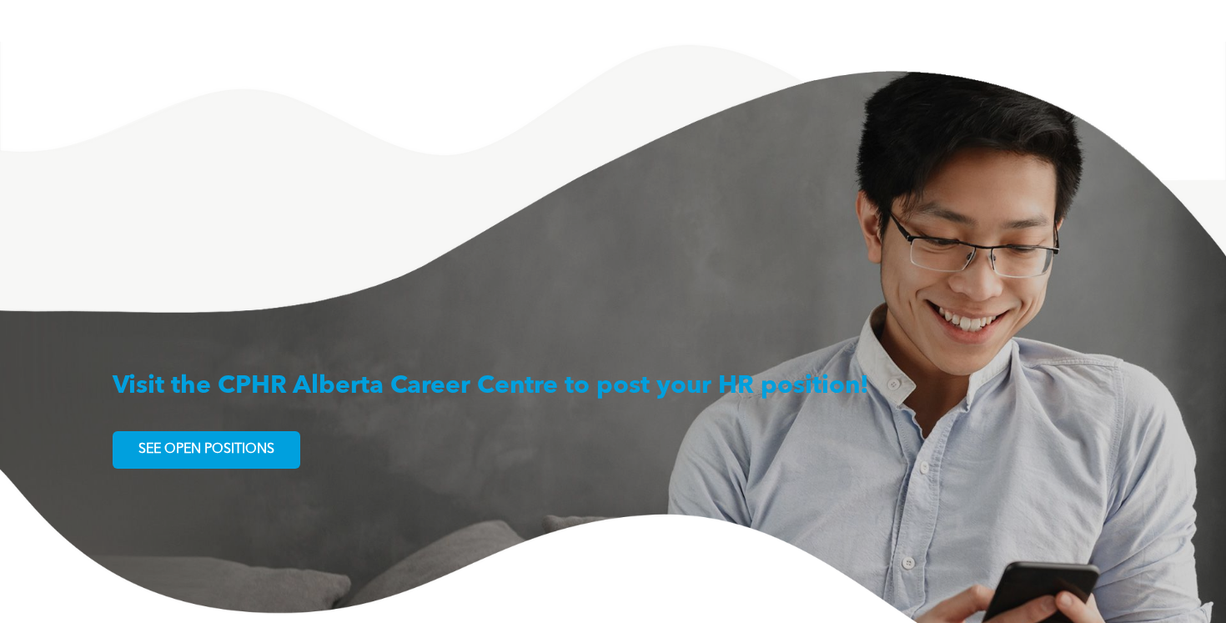
click at [199, 434] on span "SEE OPEN POSITIONS" at bounding box center [207, 450] width 148 height 33
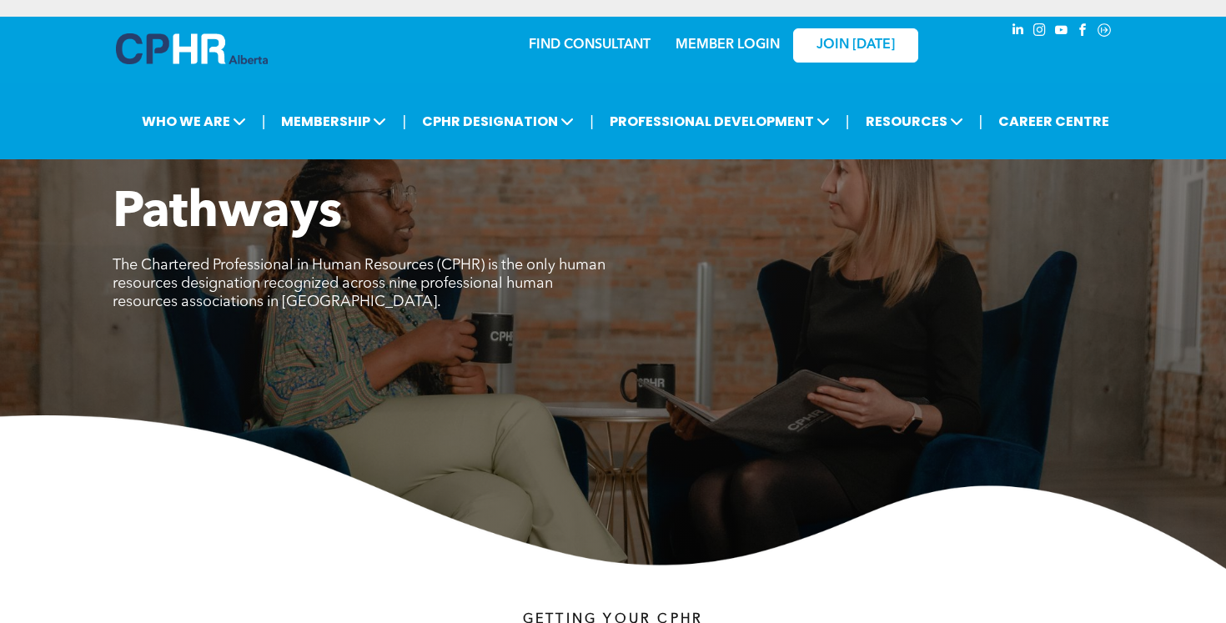
scroll to position [2640, 0]
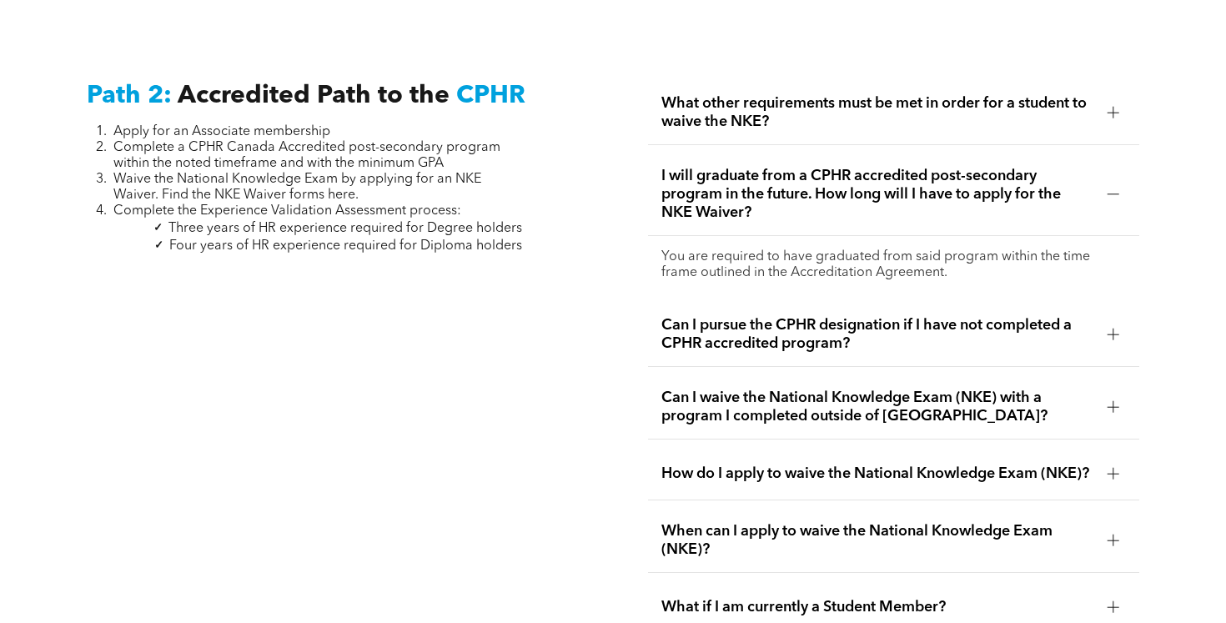
click at [1001, 324] on span "Can I pursue the CPHR designation if I have not completed a CPHR accredited pro…" at bounding box center [877, 334] width 433 height 37
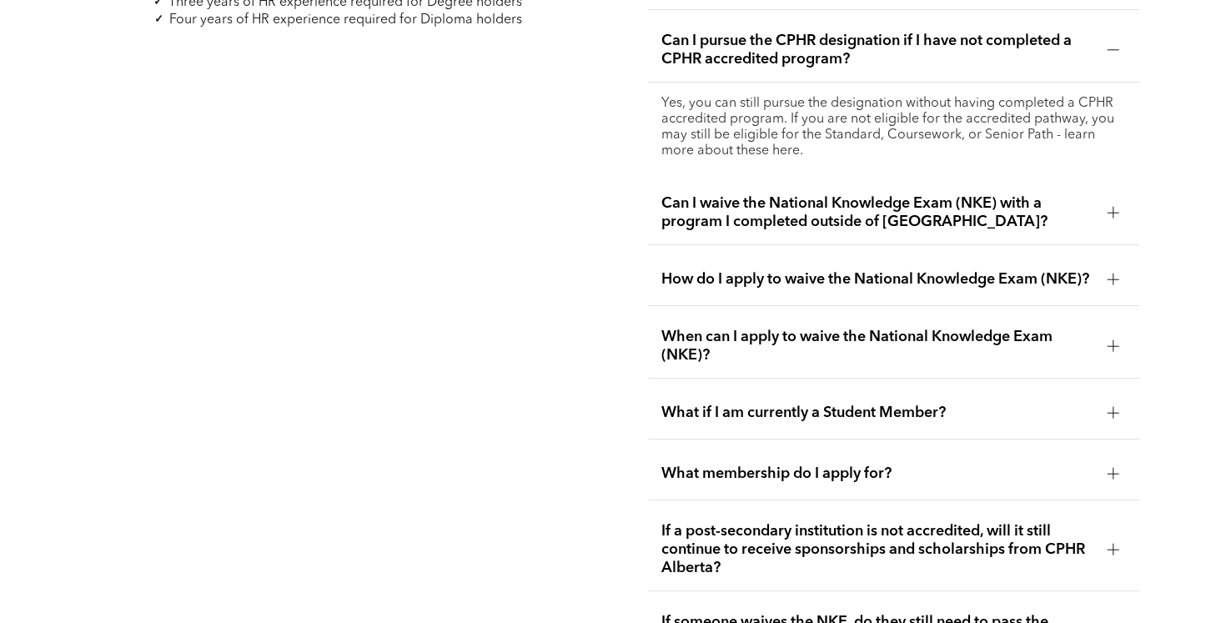
scroll to position [2860, 0]
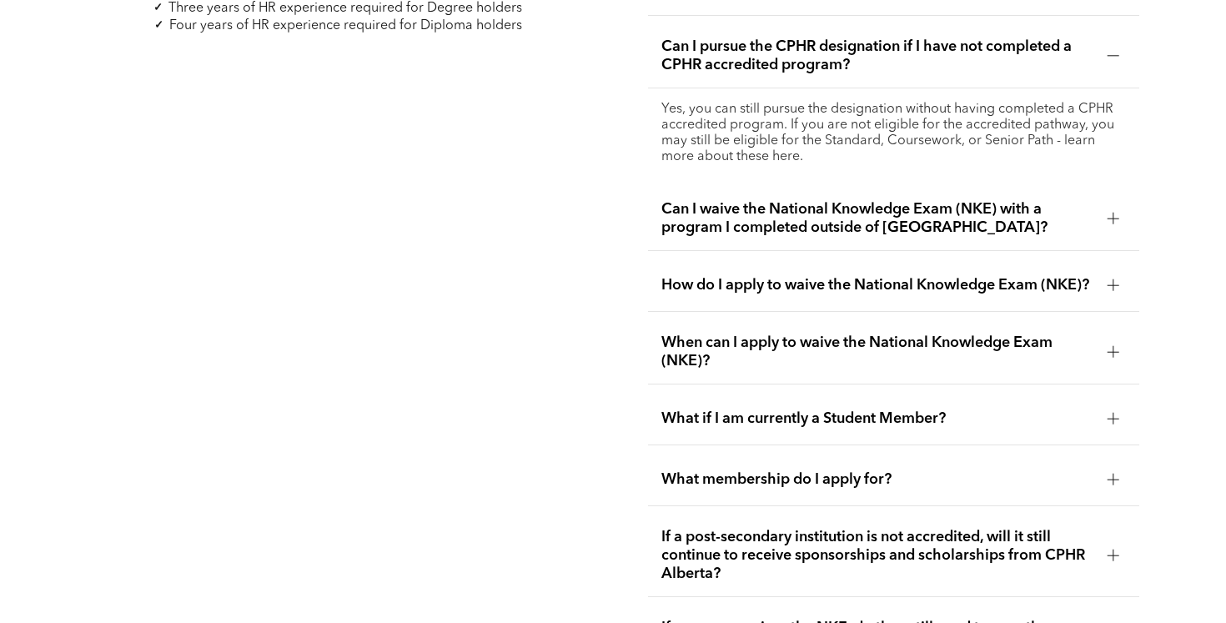
click at [760, 205] on span "Can I waive the National Knowledge Exam (NKE) with a program I completed outsid…" at bounding box center [877, 218] width 433 height 37
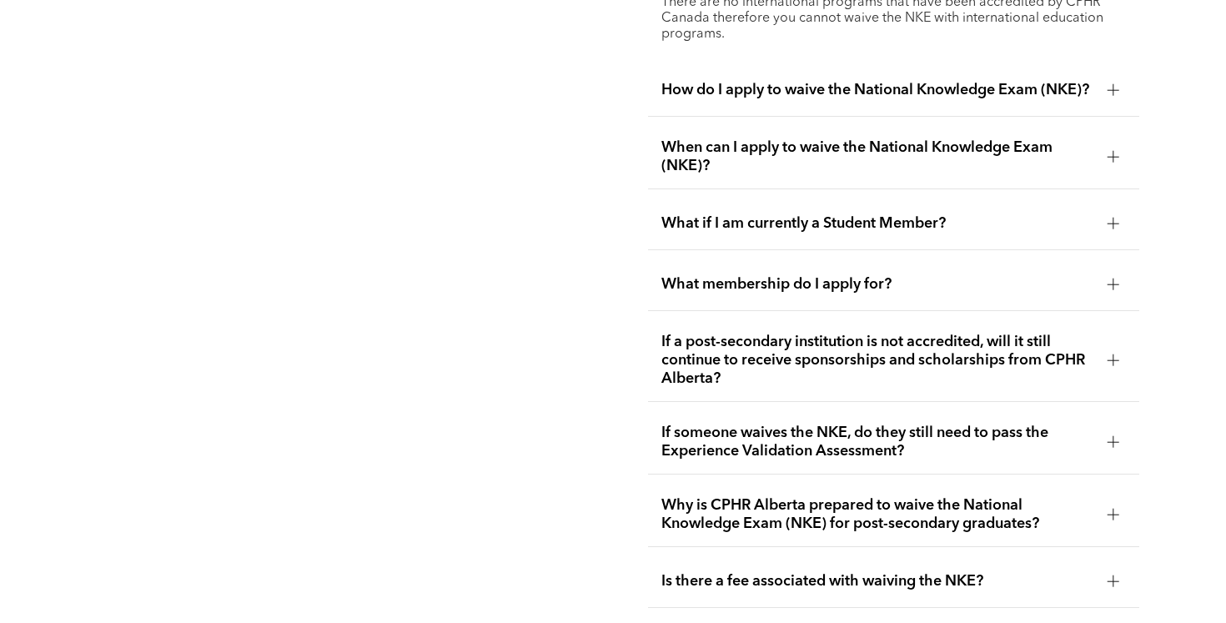
scroll to position [3045, 0]
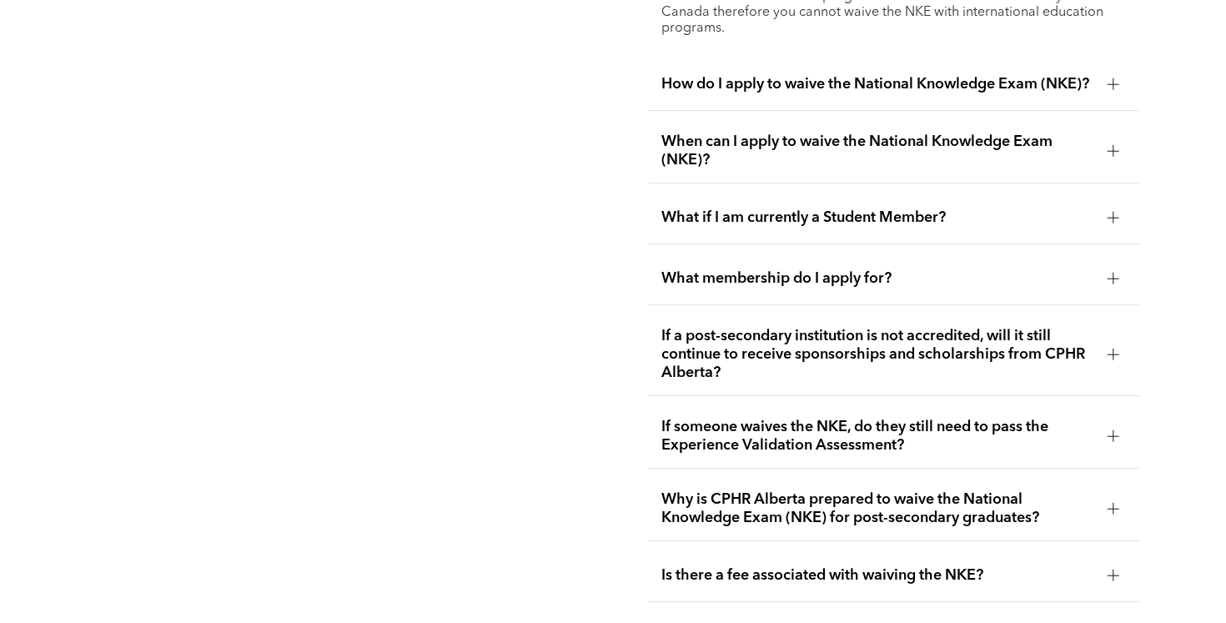
click at [765, 75] on span "How do I apply to waive the National Knowledge Exam (NKE)?" at bounding box center [877, 84] width 433 height 18
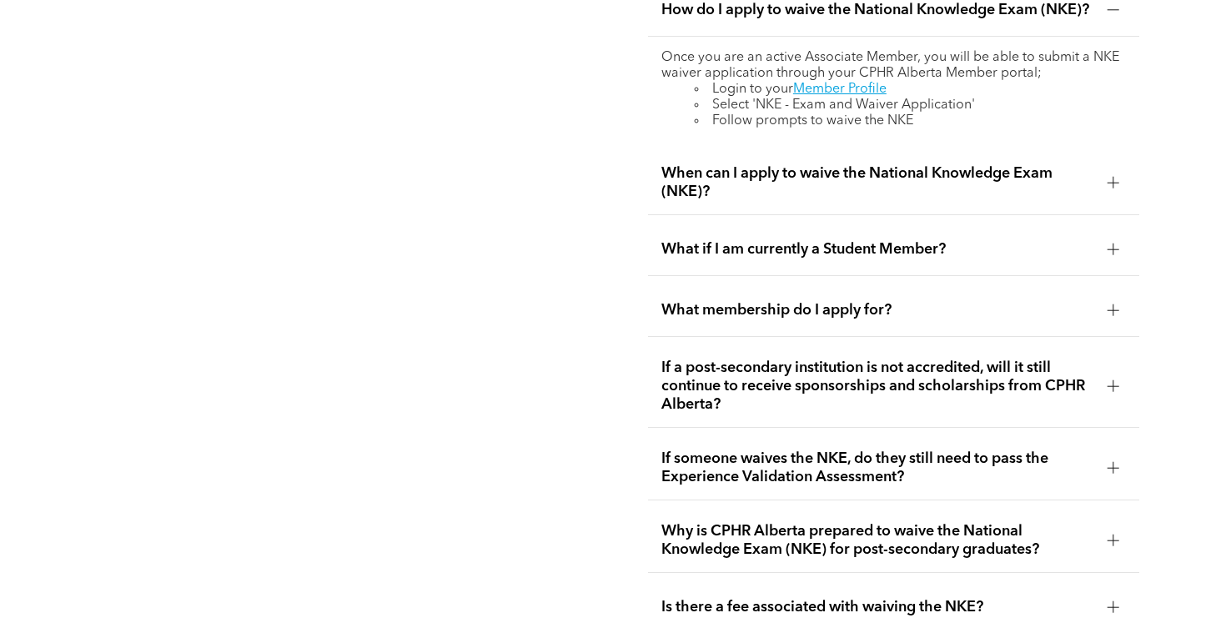
click at [716, 173] on span "When can I apply to waive the National Knowledge Exam (NKE)?" at bounding box center [877, 182] width 433 height 37
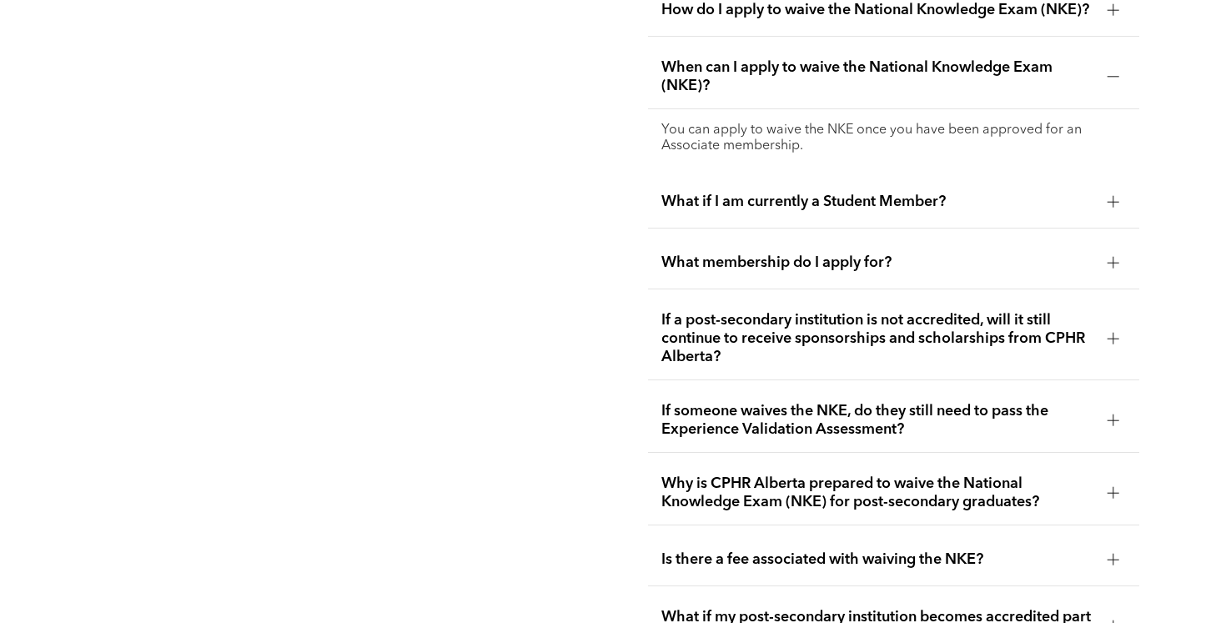
click at [668, 179] on div "What if I am currently a Student Member?" at bounding box center [893, 202] width 491 height 53
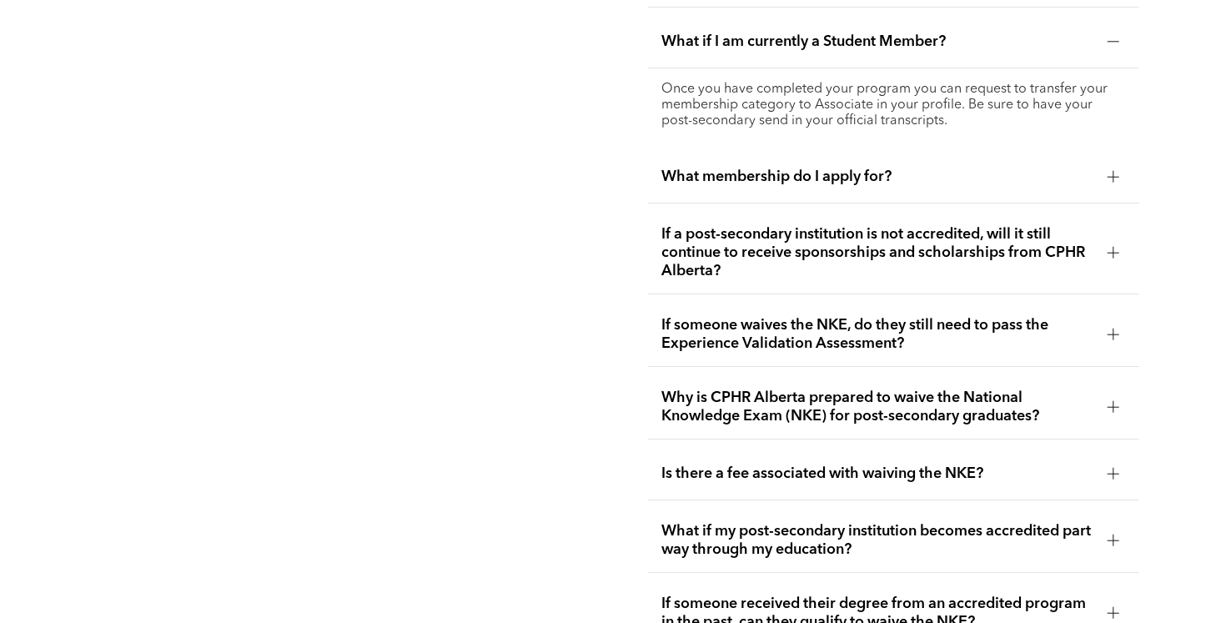
scroll to position [3146, 0]
click at [714, 168] on span "What membership do I apply for?" at bounding box center [877, 177] width 433 height 18
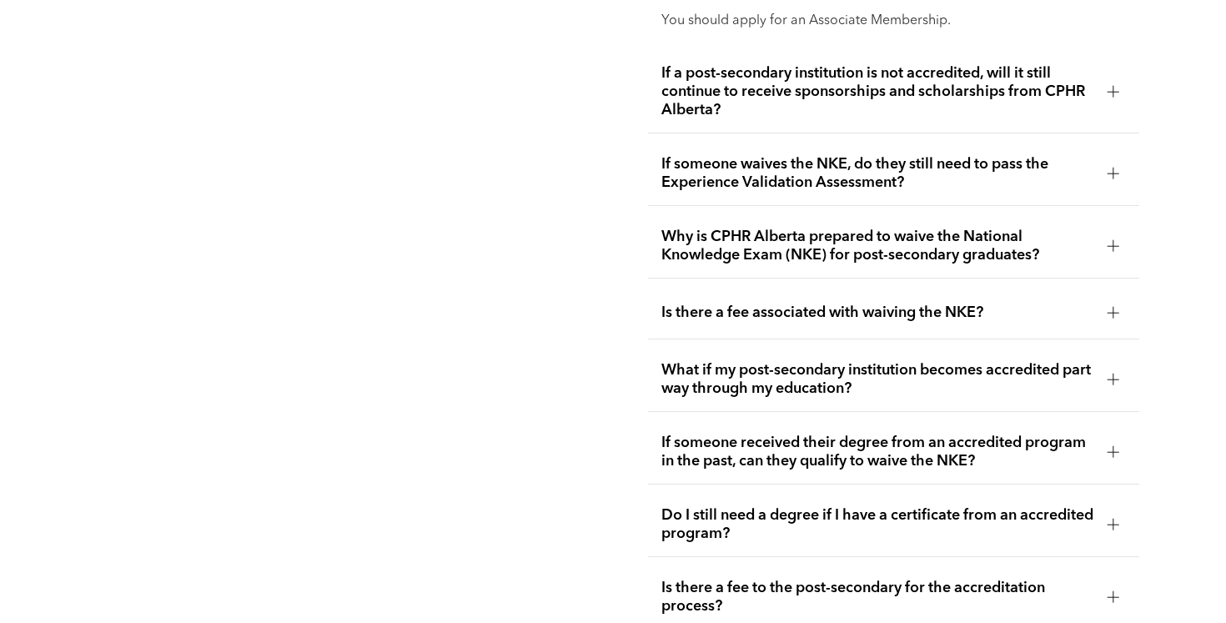
scroll to position [3281, 0]
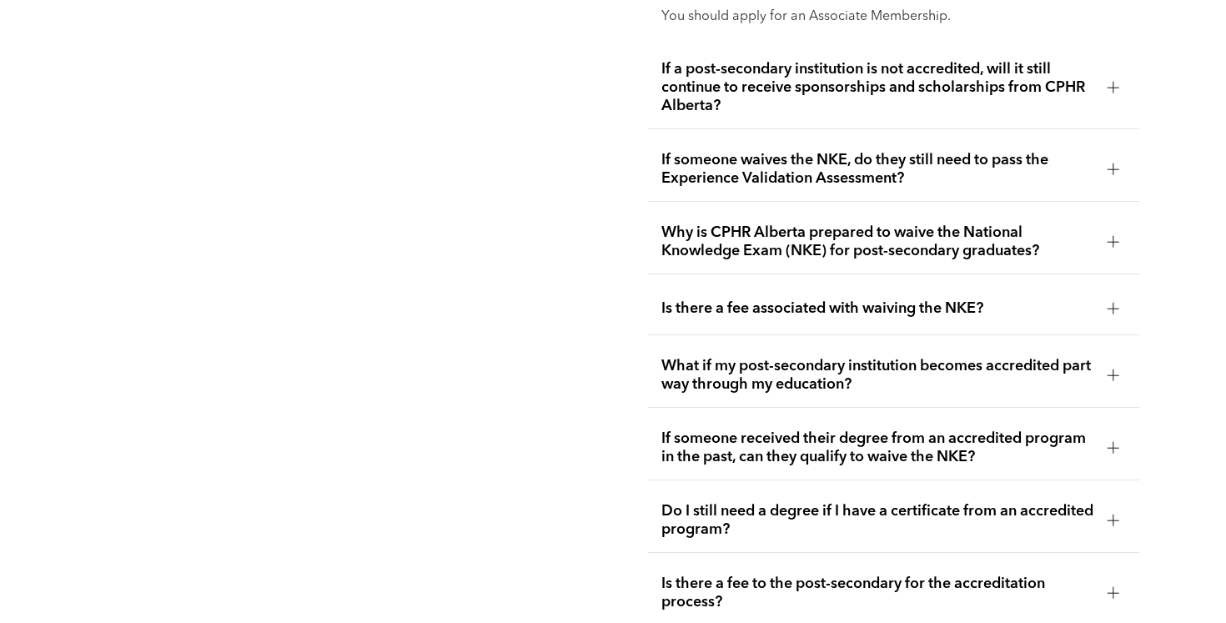
click at [916, 165] on span "If someone waives the NKE, do they still need to pass the Experience Validation…" at bounding box center [877, 169] width 433 height 37
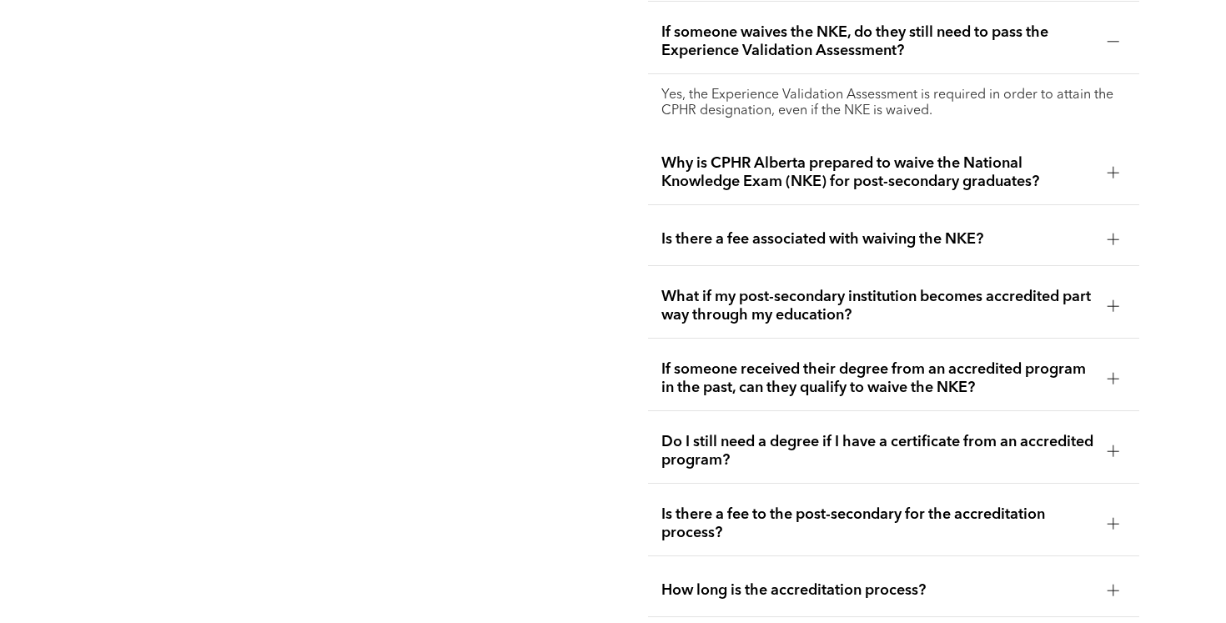
scroll to position [3371, 0]
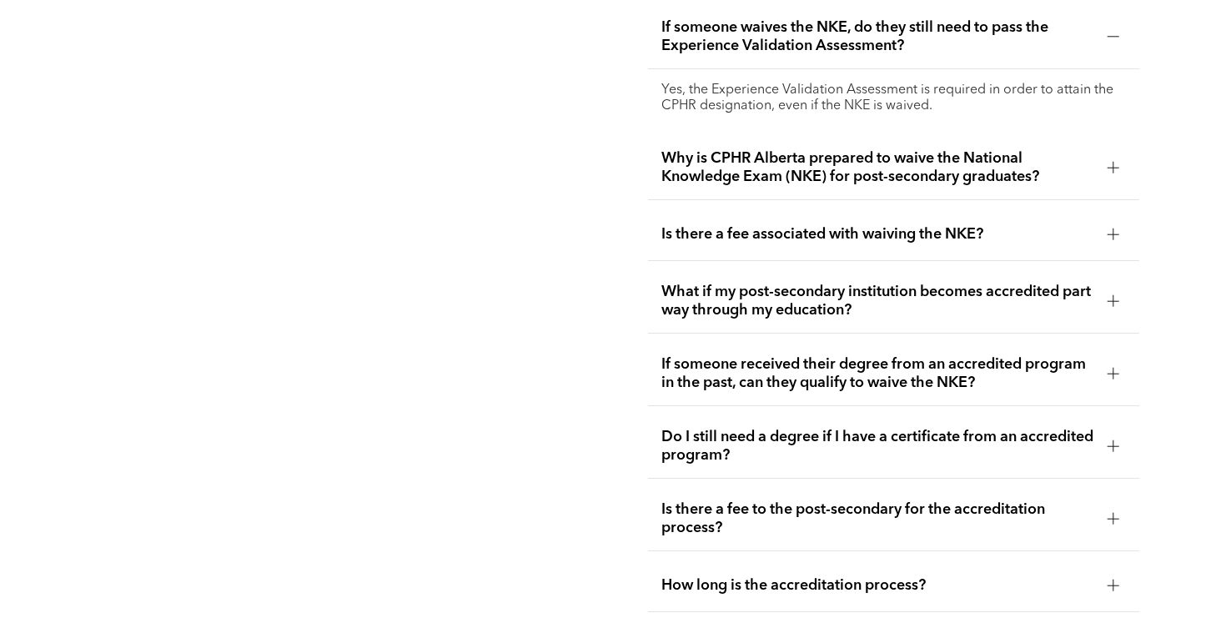
click at [916, 171] on div "Why is CPHR Alberta prepared to waive the National Knowledge Exam (NKE) for pos…" at bounding box center [893, 168] width 491 height 64
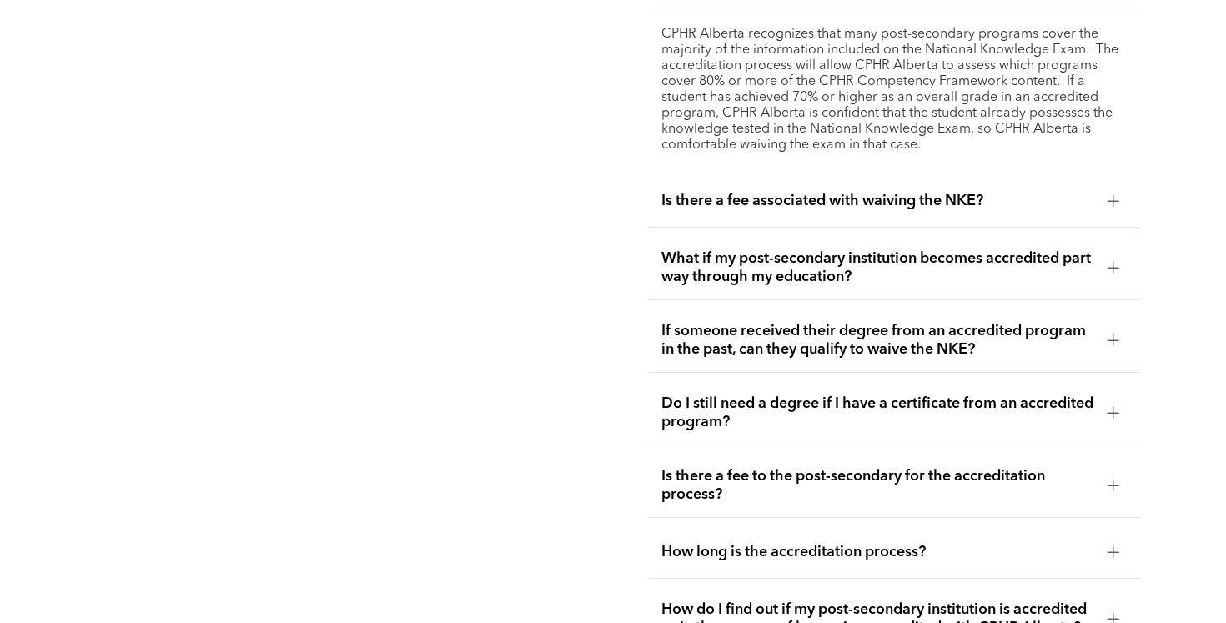
scroll to position [3522, 0]
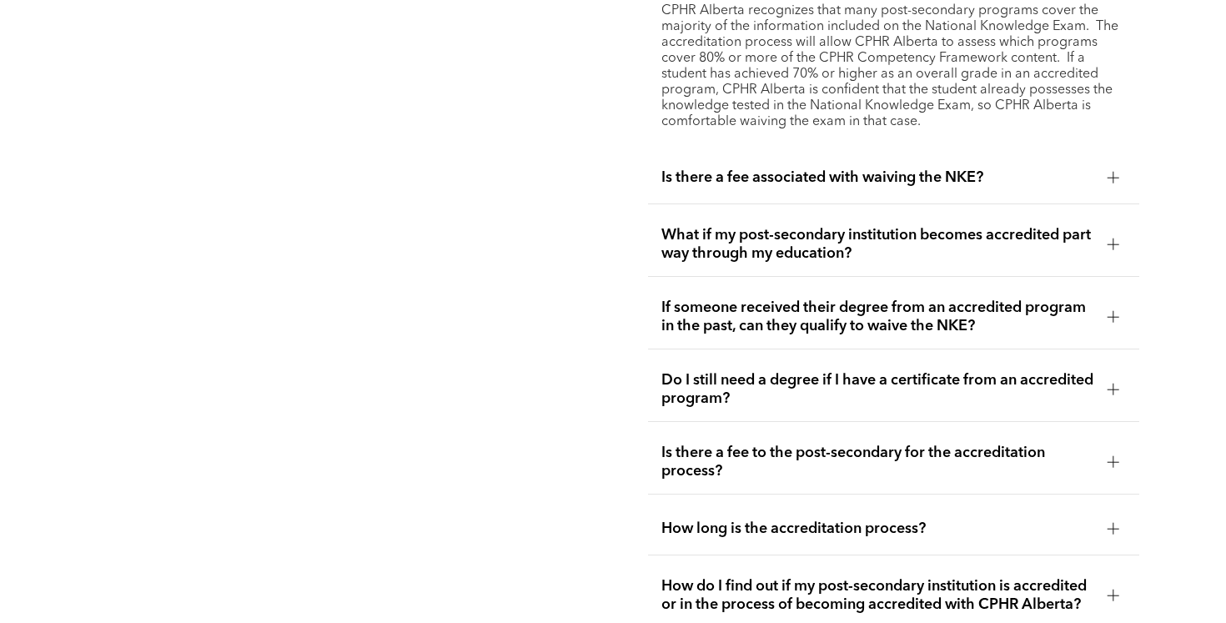
click at [967, 168] on span "Is there a fee associated with waiving the NKE?" at bounding box center [877, 177] width 433 height 18
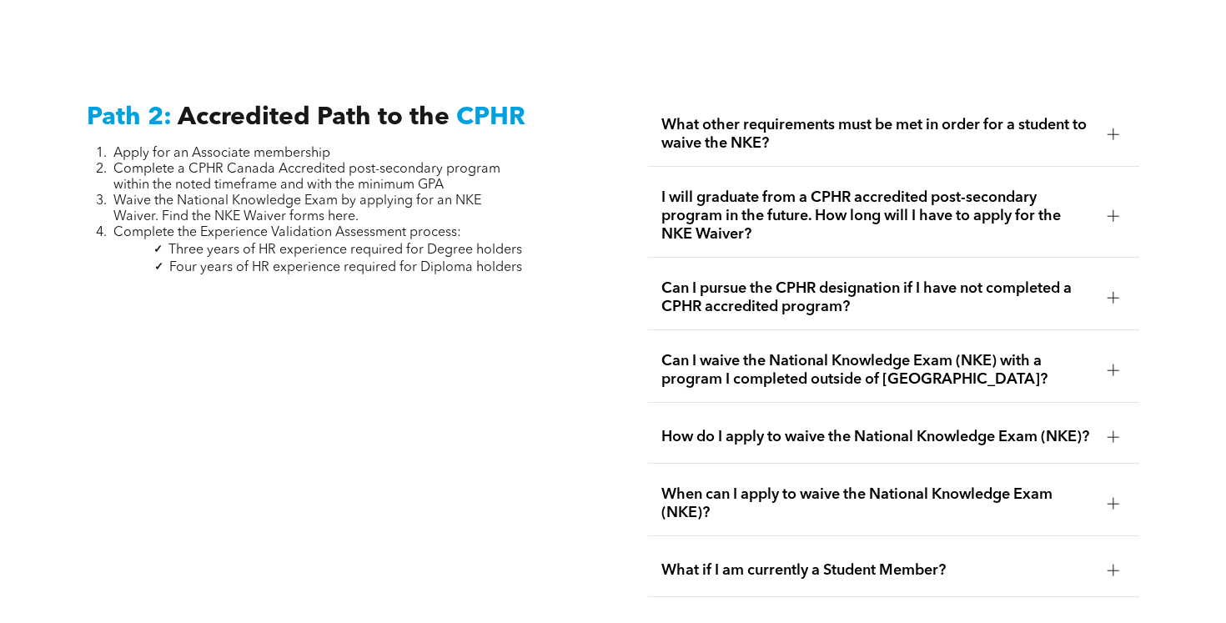
scroll to position [2616, 0]
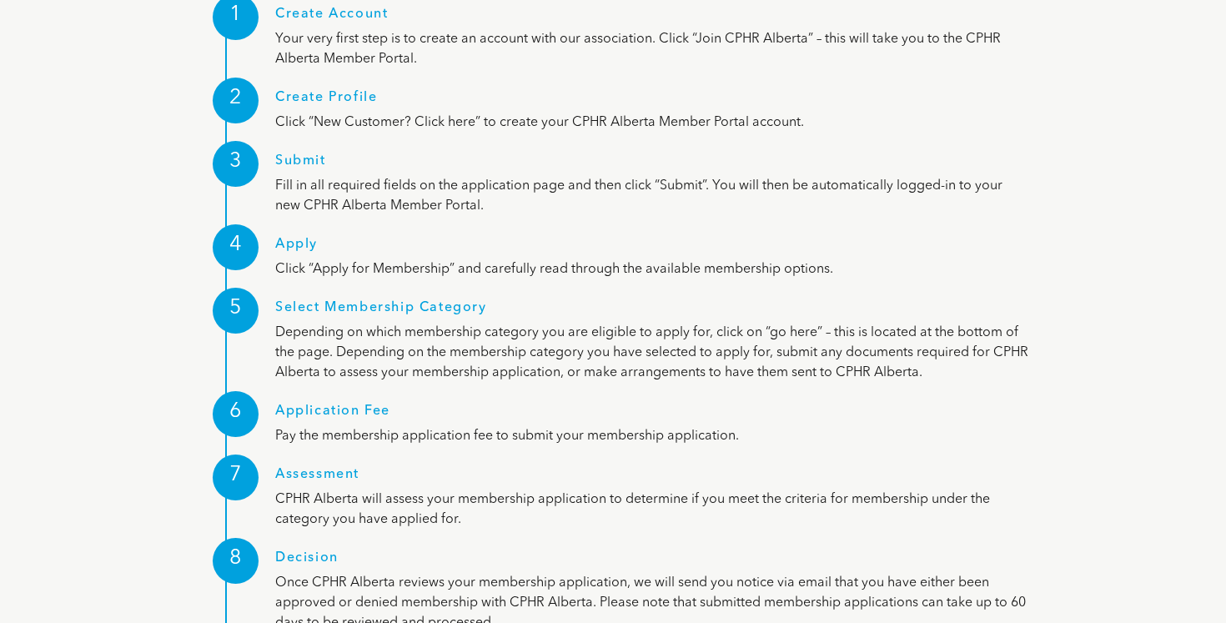
scroll to position [2213, 0]
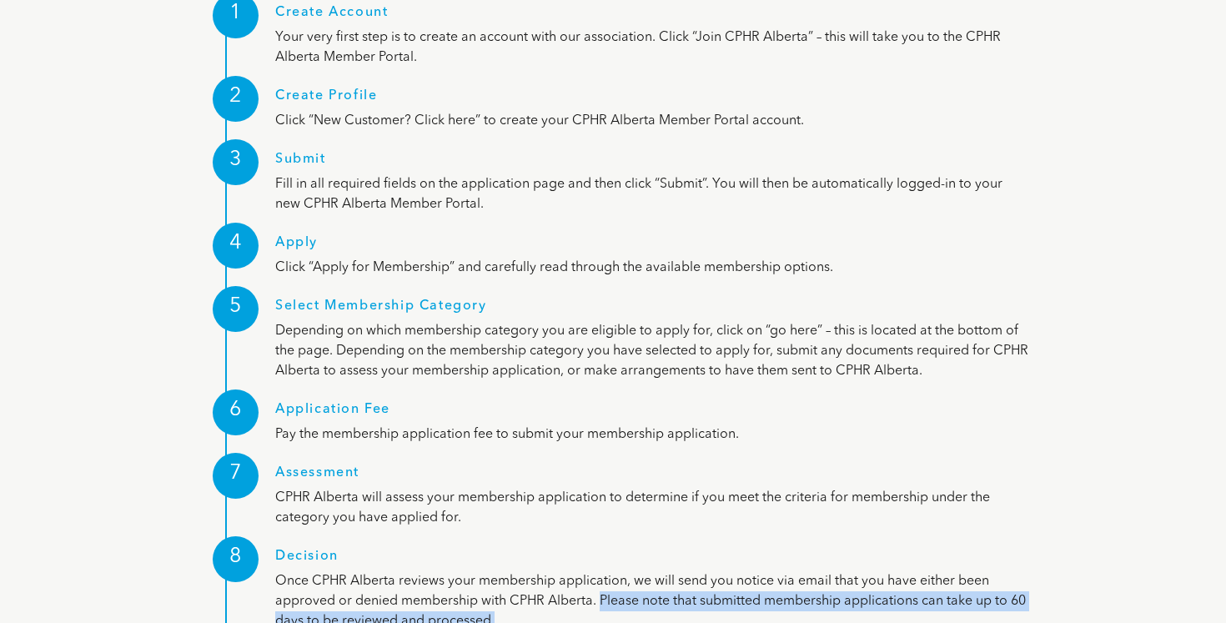
drag, startPoint x: 599, startPoint y: 514, endPoint x: 621, endPoint y: 546, distance: 39.6
click at [621, 571] on p "Once CPHR Alberta reviews your membership application, we will send you notice …" at bounding box center [652, 601] width 755 height 60
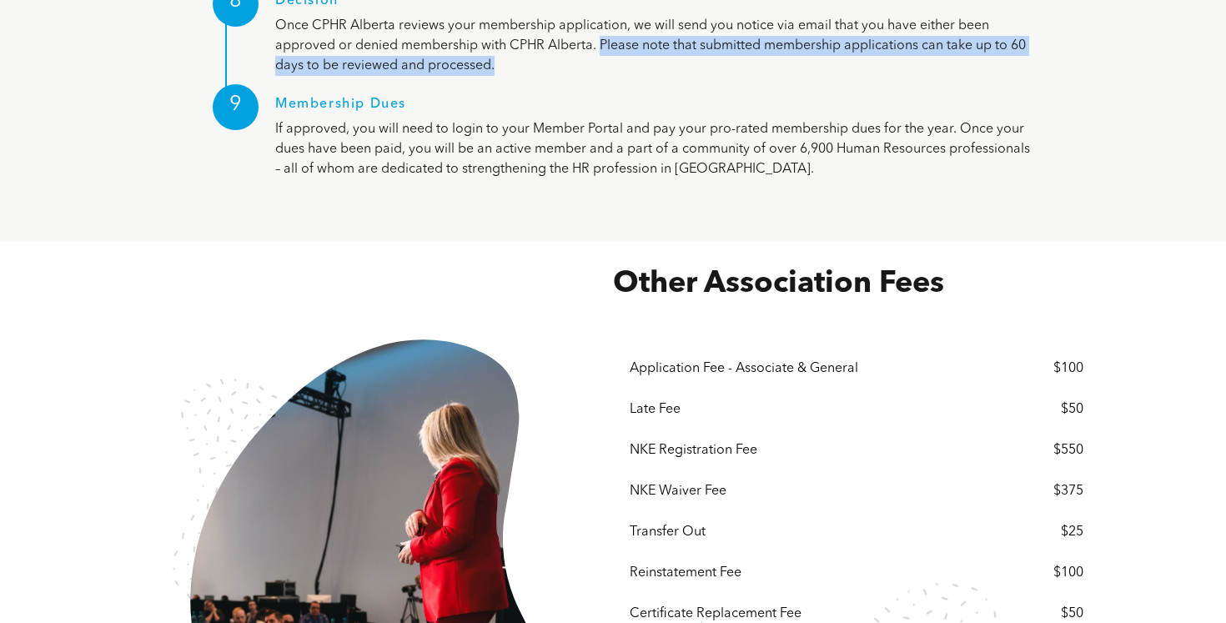
scroll to position [2746, 0]
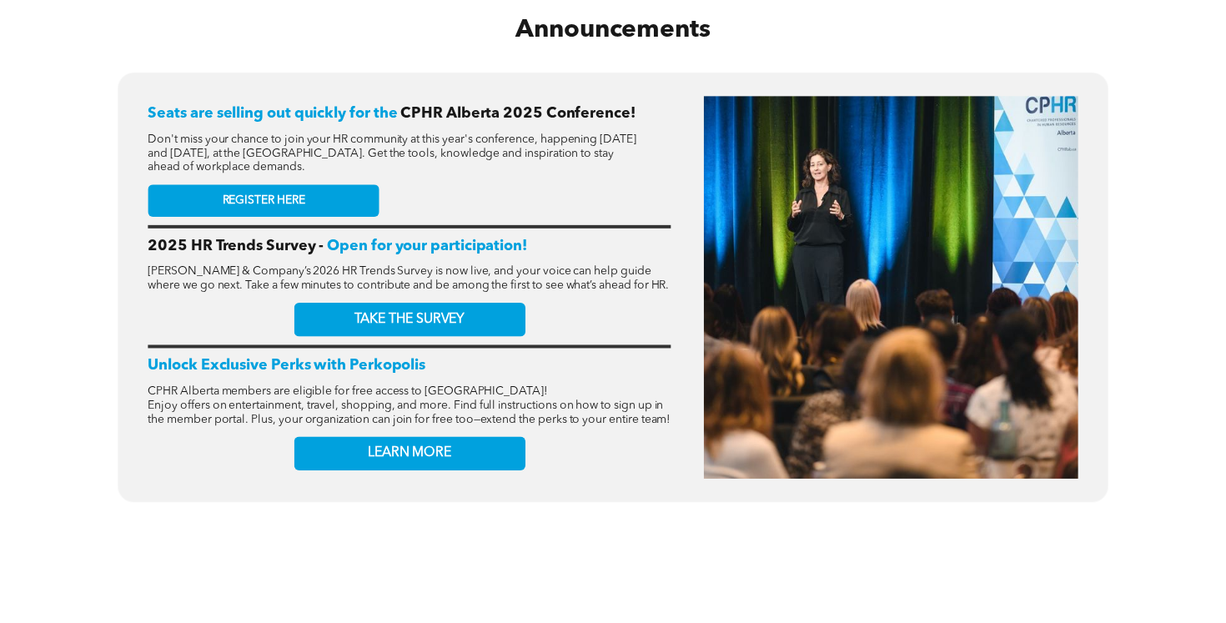
scroll to position [635, 0]
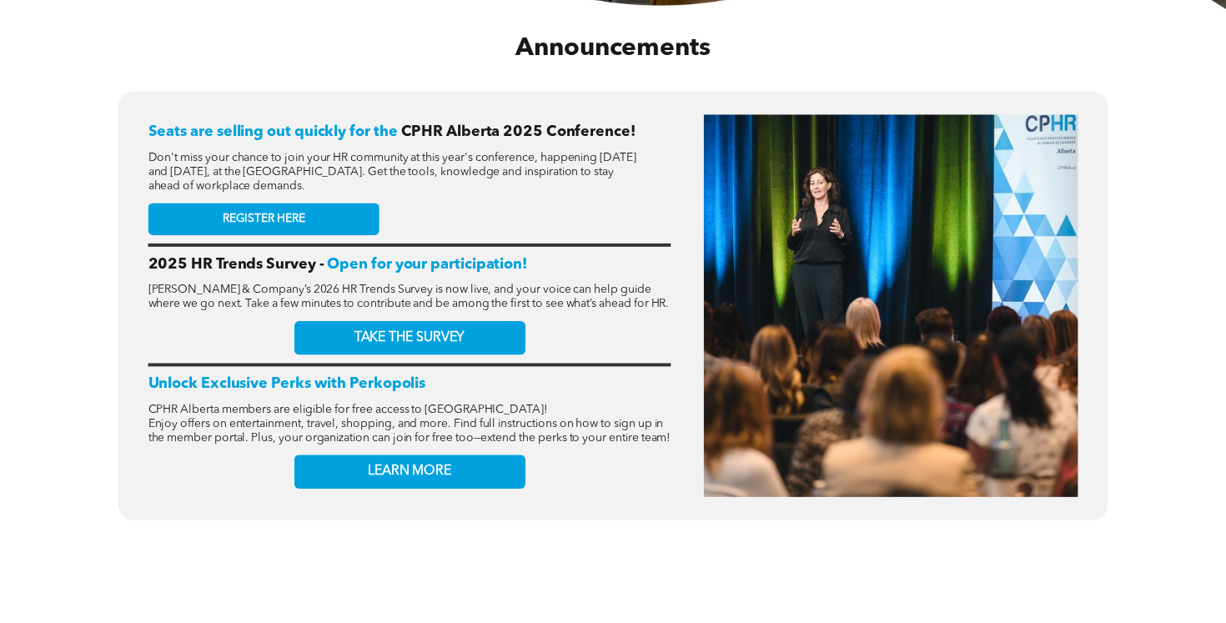
click at [298, 213] on span "REGISTER HERE" at bounding box center [264, 220] width 83 height 14
click at [631, 445] on p "Enjoy offers on entertainment, travel, shopping, and more. Find full instructio…" at bounding box center [409, 431] width 523 height 28
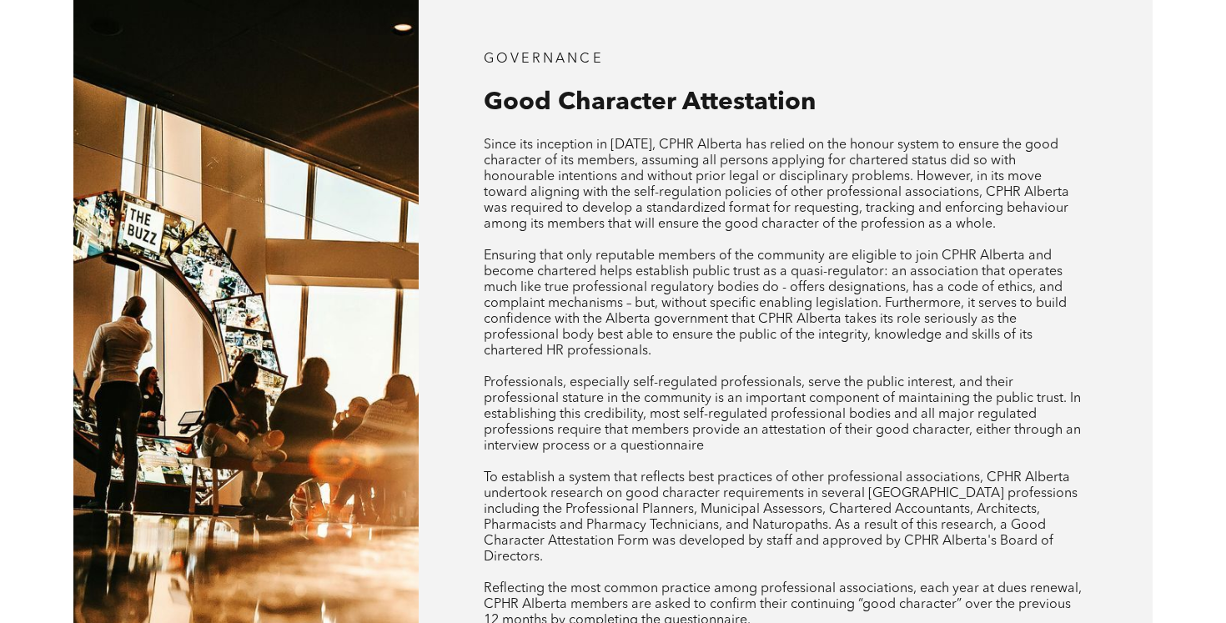
scroll to position [636, 0]
